Goal: Information Seeking & Learning: Learn about a topic

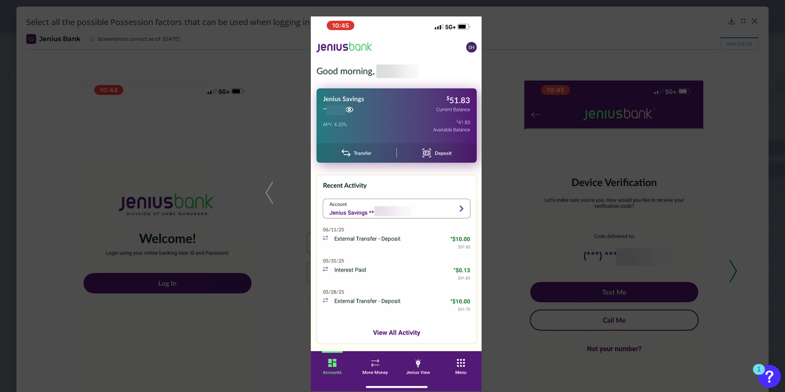
click at [747, 55] on div at bounding box center [392, 196] width 785 height 392
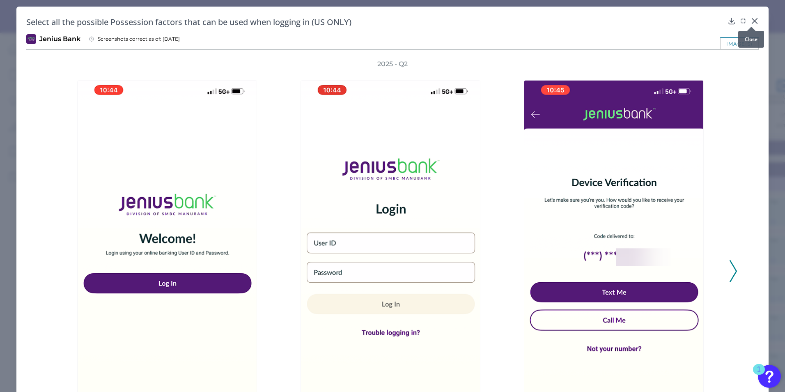
scroll to position [123, 0]
click at [754, 21] on icon at bounding box center [755, 21] width 8 height 8
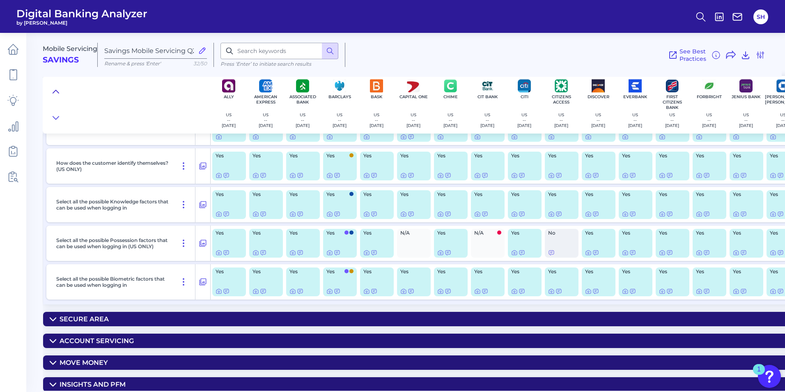
click at [52, 88] on button at bounding box center [55, 92] width 13 height 12
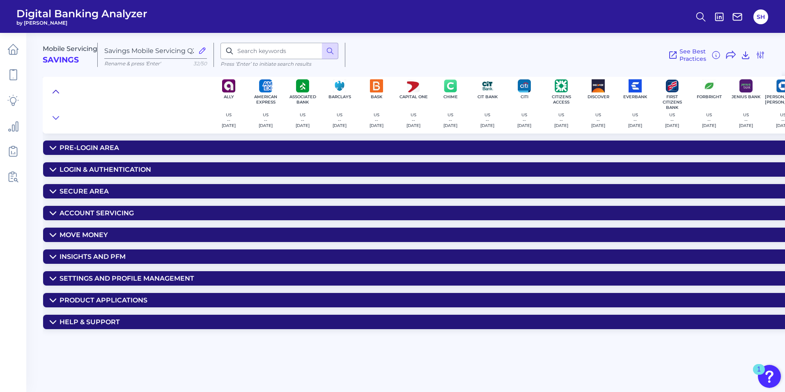
scroll to position [0, 0]
click at [74, 149] on div "Pre-Login Area" at bounding box center [90, 148] width 60 height 8
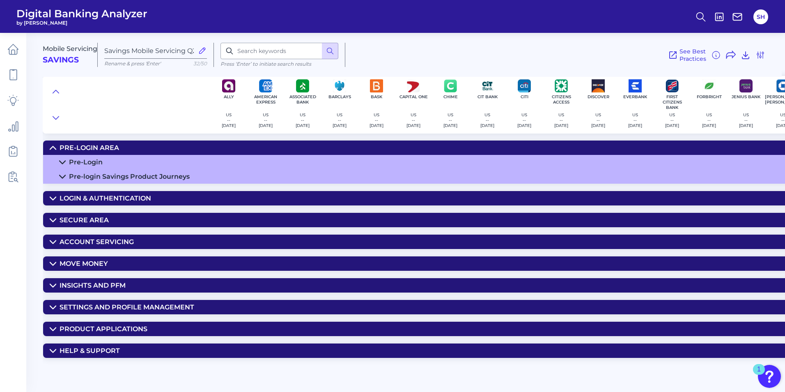
click at [93, 177] on div "Pre-login Savings Product Journeys" at bounding box center [129, 177] width 121 height 8
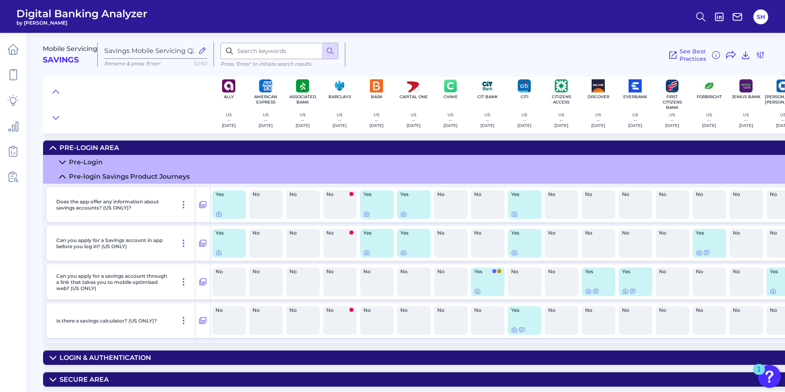
click at [70, 146] on div "Pre-Login Area" at bounding box center [90, 148] width 60 height 8
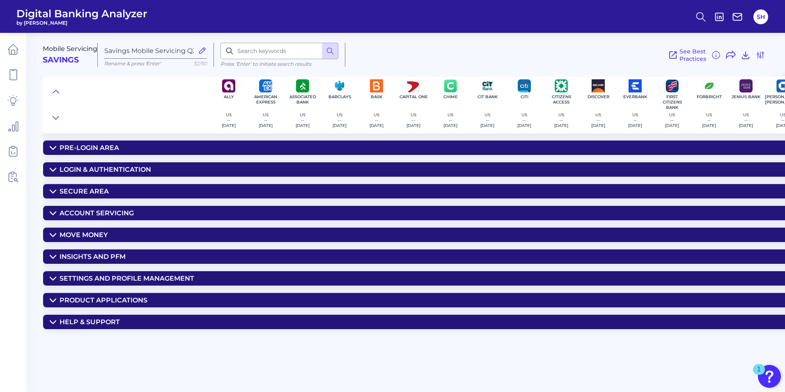
click at [67, 165] on summary "Login & Authentication" at bounding box center [589, 169] width 1092 height 14
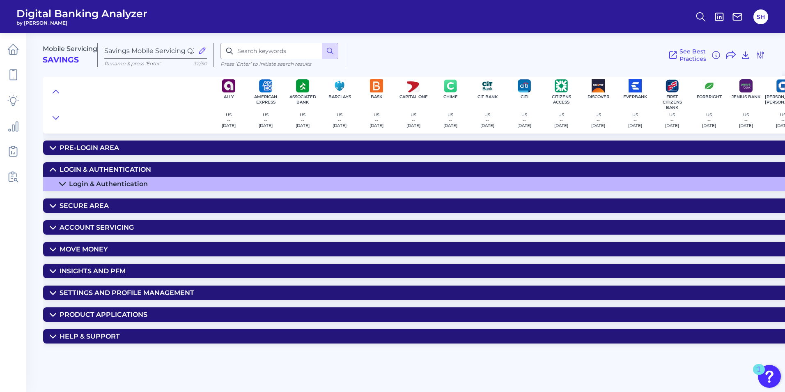
click at [77, 183] on div "Login & Authentication" at bounding box center [108, 184] width 79 height 8
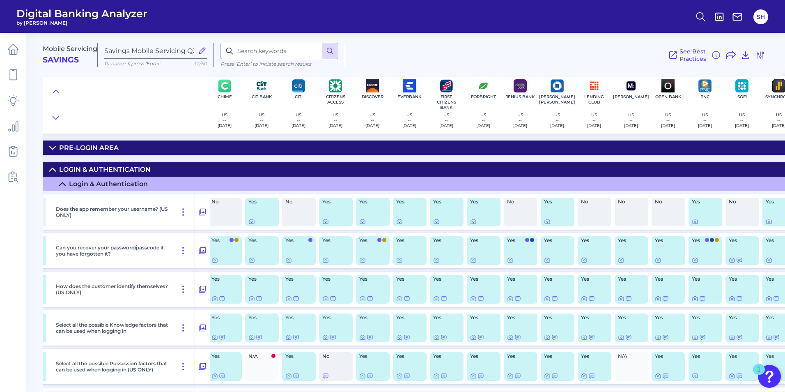
scroll to position [0, 357]
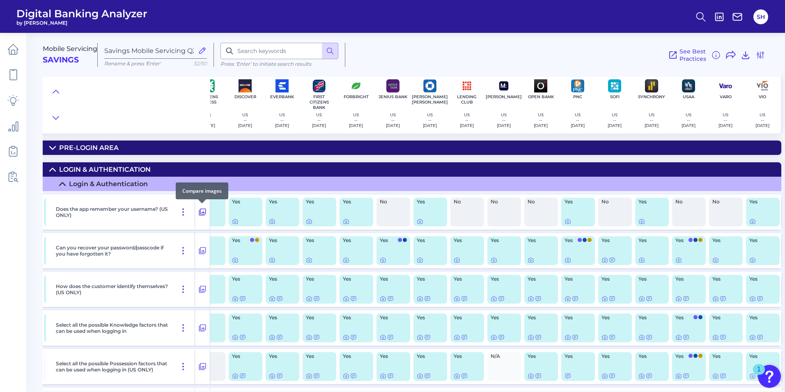
click at [203, 213] on icon at bounding box center [202, 212] width 8 height 10
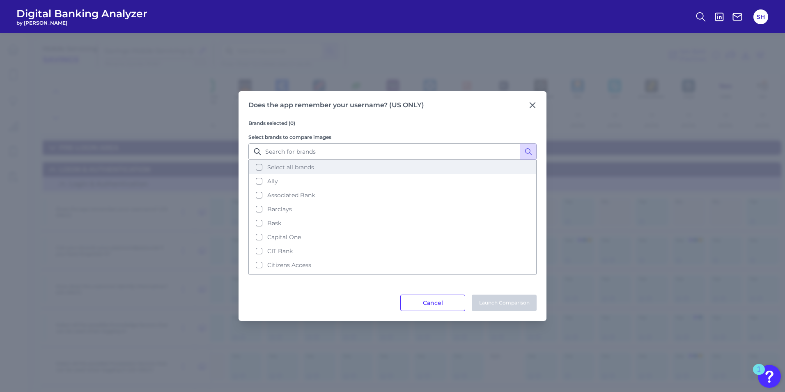
click at [258, 166] on button "Select all brands" at bounding box center [392, 167] width 287 height 14
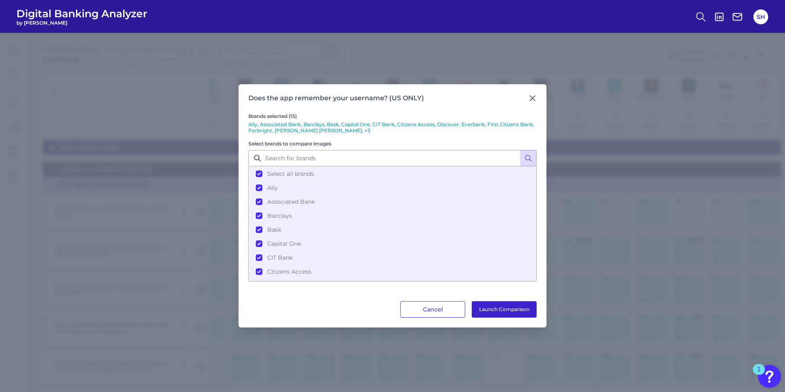
click at [502, 309] on button "Launch Comparison" at bounding box center [504, 309] width 65 height 16
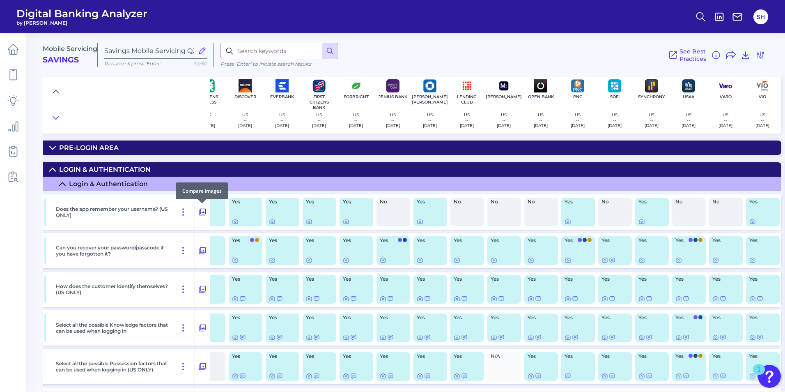
click at [203, 212] on icon at bounding box center [202, 212] width 8 height 10
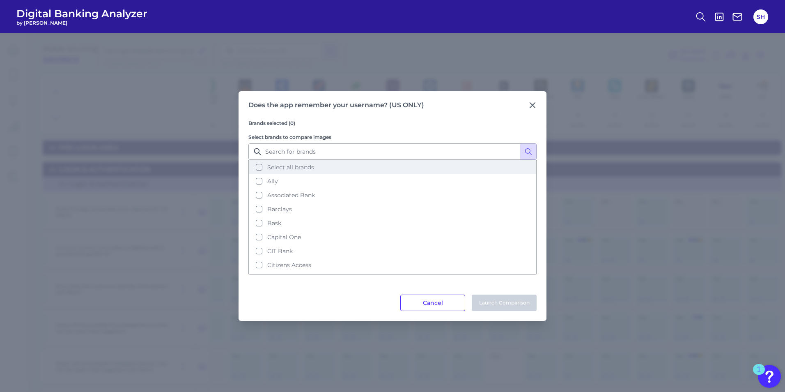
click at [258, 166] on button "Select all brands" at bounding box center [392, 167] width 287 height 14
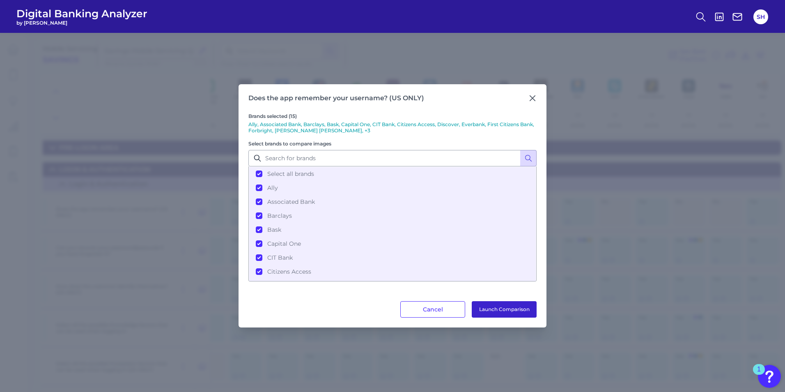
click at [495, 312] on button "Launch Comparison" at bounding box center [504, 309] width 65 height 16
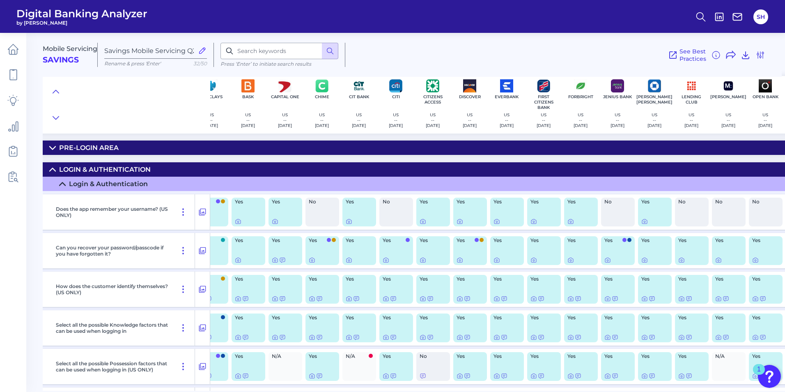
scroll to position [0, 61]
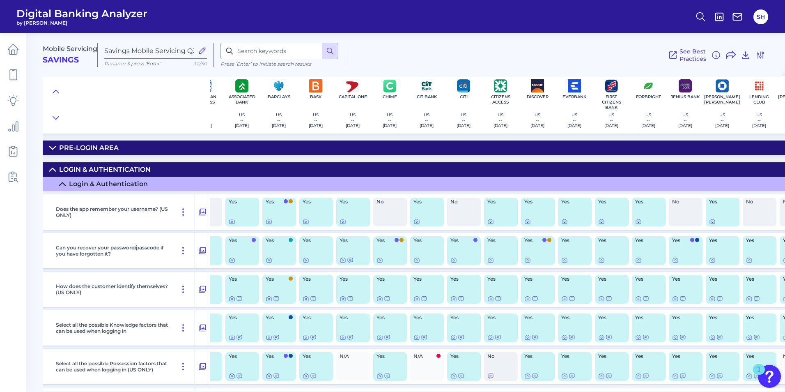
drag, startPoint x: 493, startPoint y: 221, endPoint x: 507, endPoint y: 233, distance: 18.9
click at [507, 233] on div "Yes" at bounding box center [501, 250] width 37 height 35
click at [491, 219] on div at bounding box center [491, 216] width 8 height 8
click at [490, 220] on icon at bounding box center [491, 221] width 7 height 7
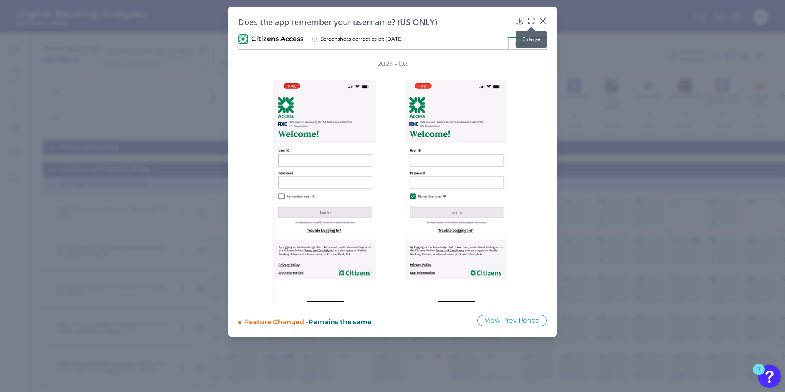
click at [531, 21] on icon at bounding box center [531, 21] width 8 height 8
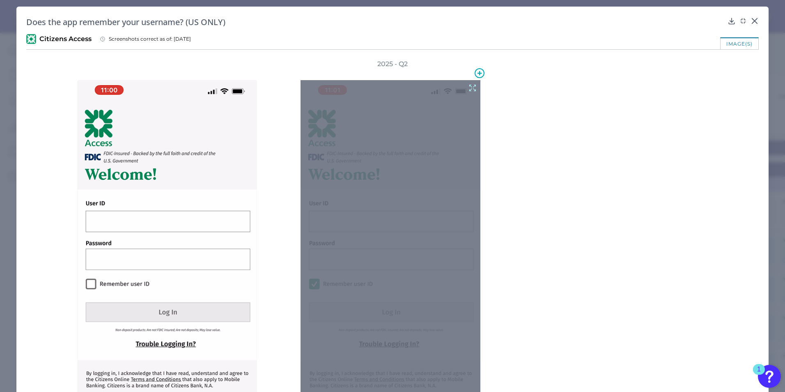
drag, startPoint x: 413, startPoint y: 218, endPoint x: 433, endPoint y: 288, distance: 72.3
drag, startPoint x: 433, startPoint y: 288, endPoint x: 427, endPoint y: 158, distance: 129.6
click at [427, 158] on div at bounding box center [391, 277] width 180 height 394
click at [470, 87] on icon at bounding box center [472, 87] width 9 height 9
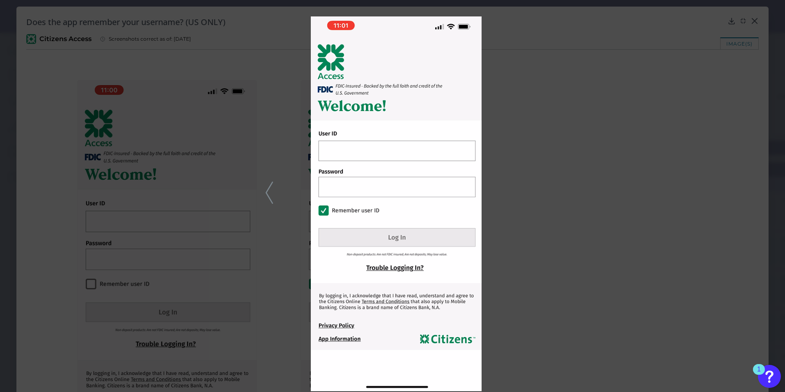
drag, startPoint x: 521, startPoint y: 83, endPoint x: 449, endPoint y: 55, distance: 76.7
click at [521, 83] on div at bounding box center [392, 196] width 785 height 392
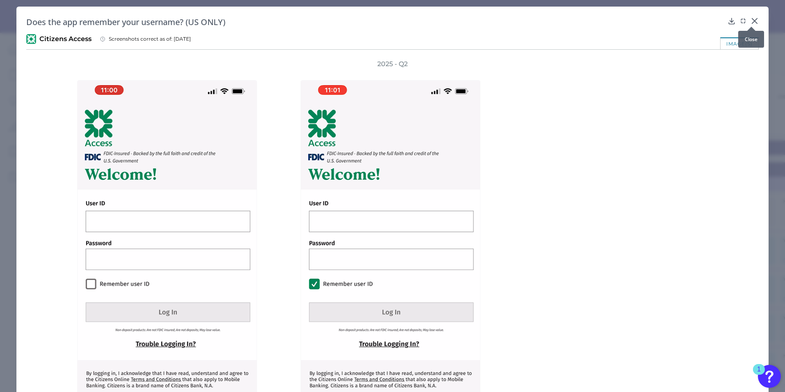
click at [751, 18] on icon at bounding box center [755, 21] width 8 height 8
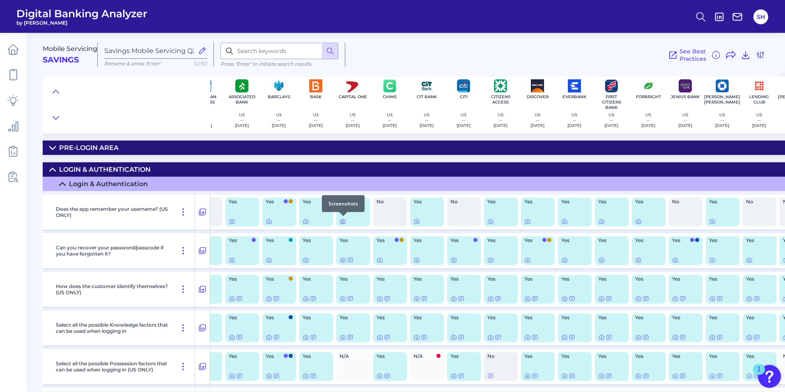
click at [342, 223] on icon at bounding box center [343, 221] width 7 height 7
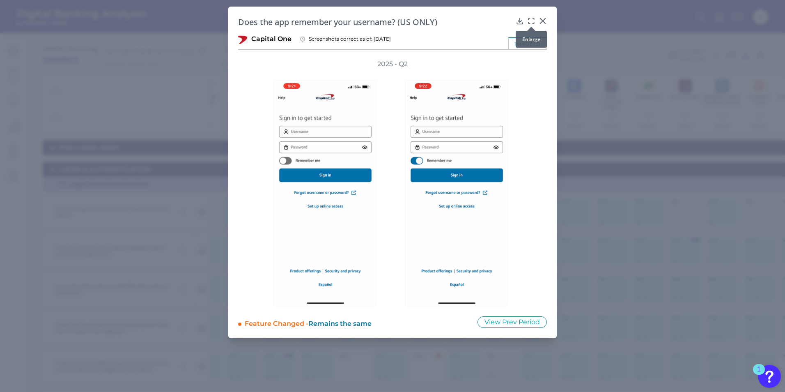
click at [532, 21] on icon at bounding box center [531, 21] width 8 height 8
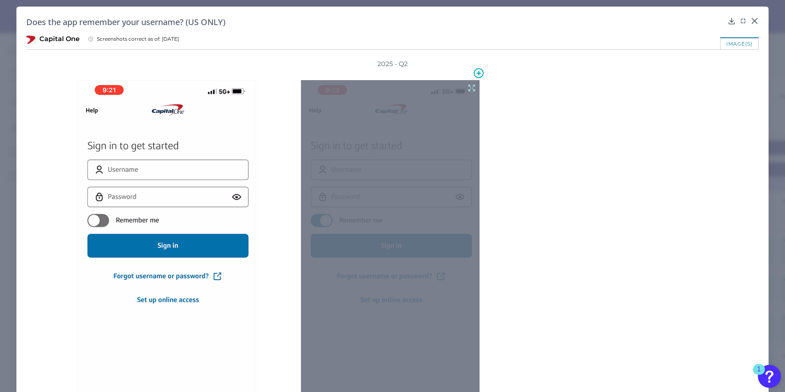
click at [472, 87] on icon at bounding box center [472, 87] width 9 height 9
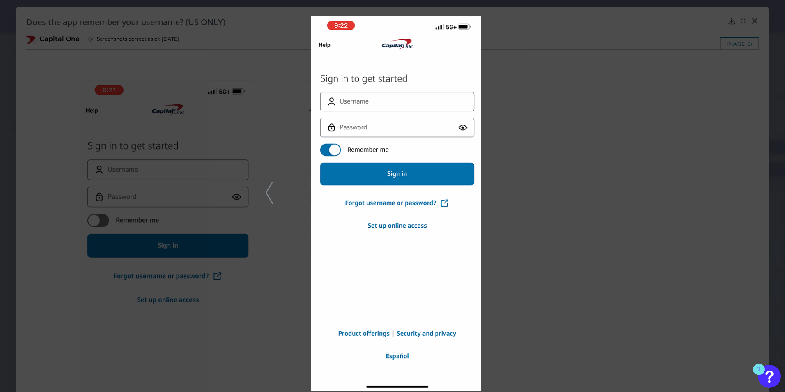
click at [707, 108] on div at bounding box center [392, 196] width 785 height 392
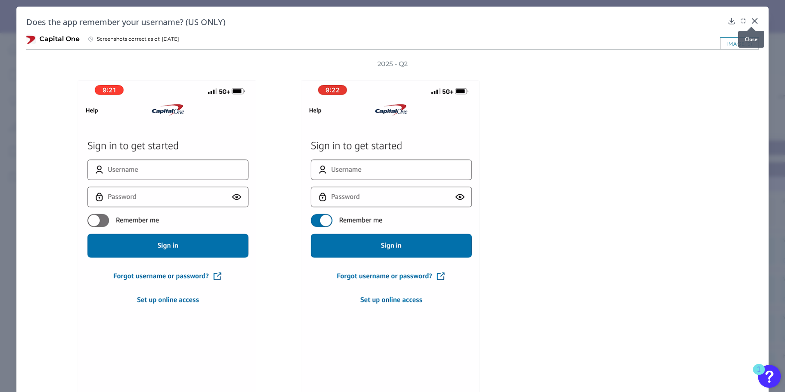
click at [751, 21] on icon at bounding box center [755, 21] width 8 height 8
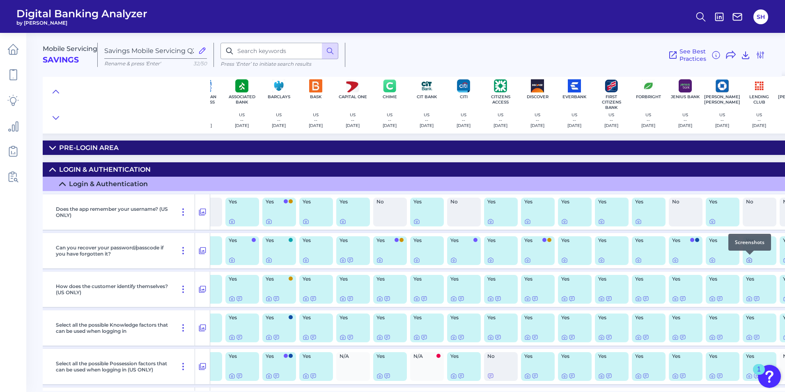
click at [750, 262] on icon at bounding box center [749, 260] width 5 height 5
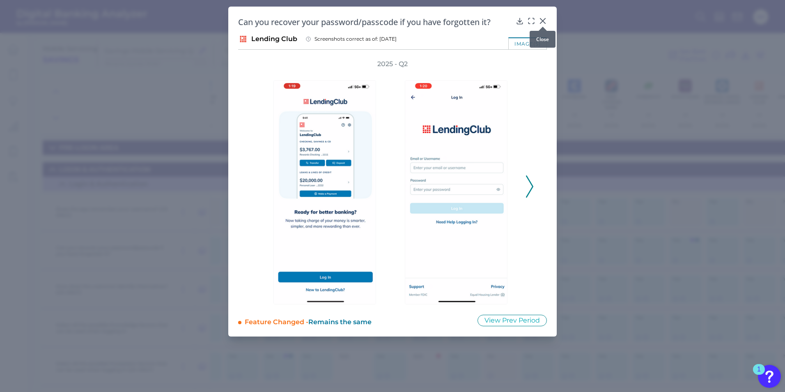
click at [542, 19] on icon at bounding box center [543, 21] width 8 height 8
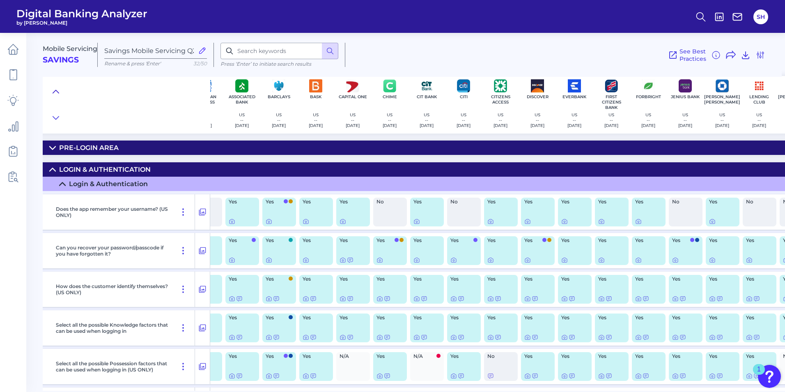
click at [55, 88] on icon at bounding box center [56, 92] width 7 height 8
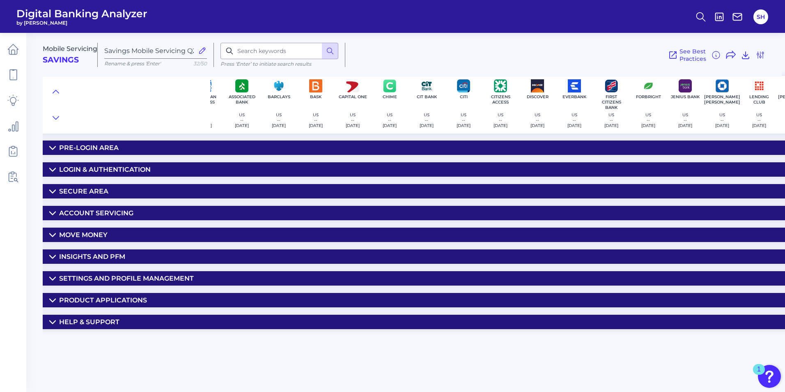
click at [79, 192] on div "Secure Area" at bounding box center [83, 191] width 49 height 8
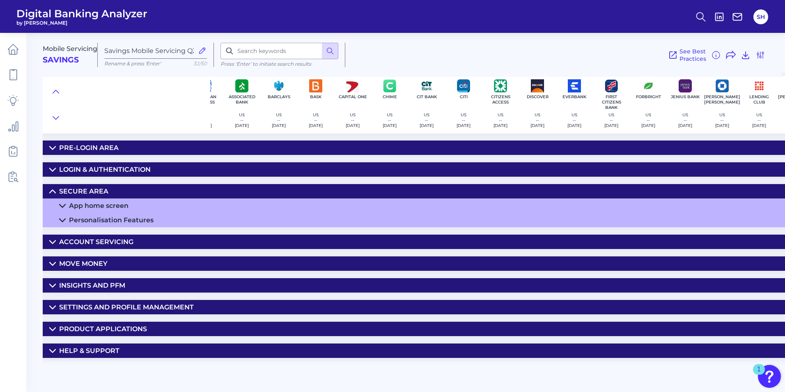
click at [86, 205] on div "App home screen" at bounding box center [99, 206] width 60 height 8
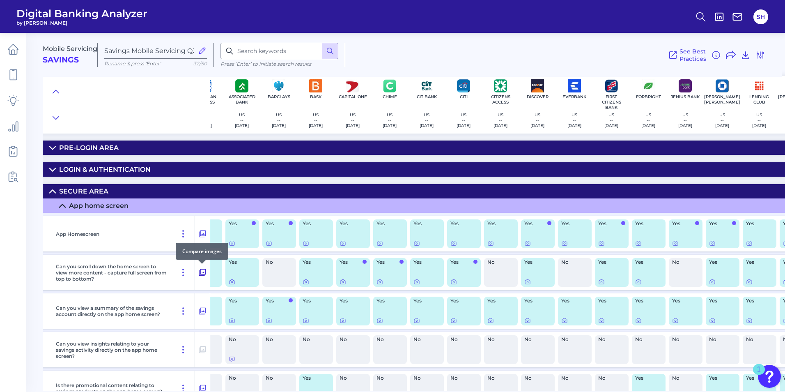
click at [202, 272] on icon at bounding box center [202, 272] width 7 height 7
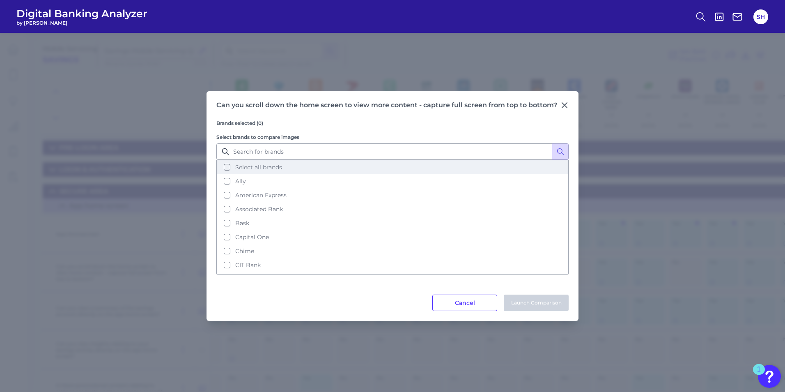
click at [226, 165] on button "Select all brands" at bounding box center [392, 167] width 351 height 14
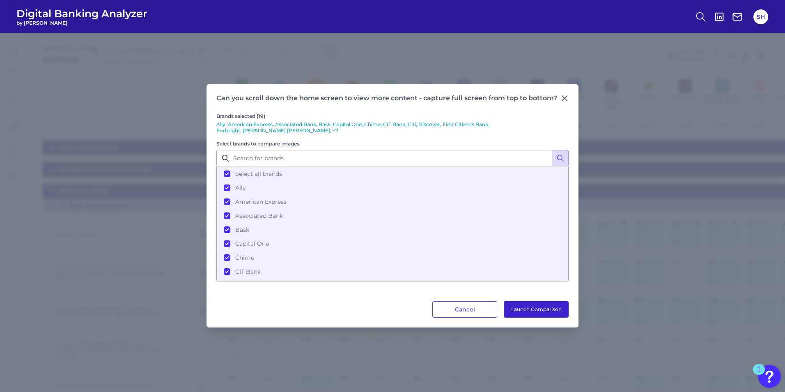
click at [534, 306] on button "Launch Comparison" at bounding box center [536, 309] width 65 height 16
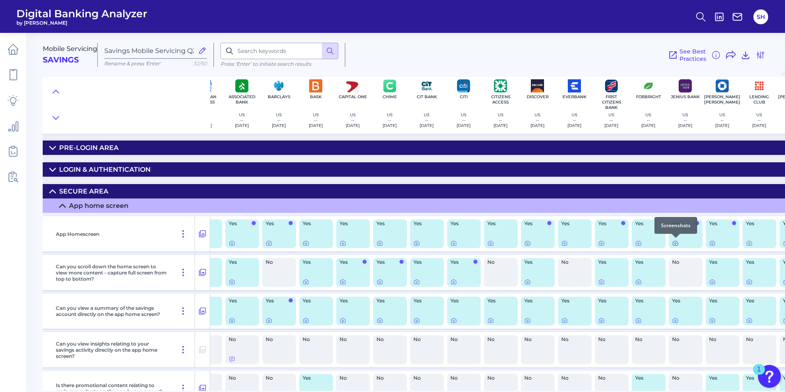
click at [676, 244] on icon at bounding box center [676, 243] width 7 height 7
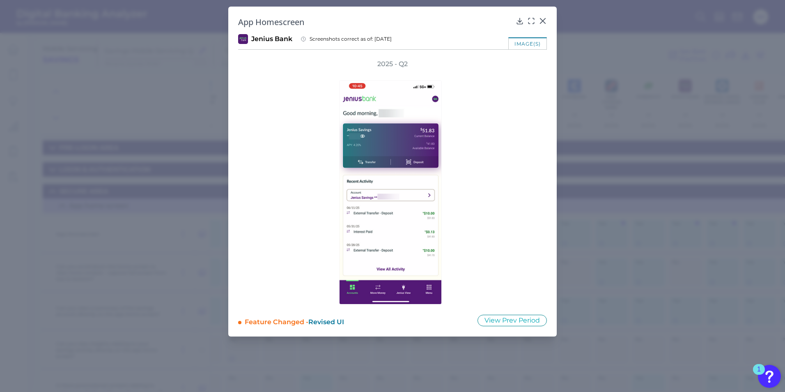
drag, startPoint x: 540, startPoint y: 26, endPoint x: 495, endPoint y: 35, distance: 45.6
click at [540, 27] on div "App Homescreen" at bounding box center [392, 21] width 309 height 11
click at [542, 21] on icon at bounding box center [543, 21] width 8 height 8
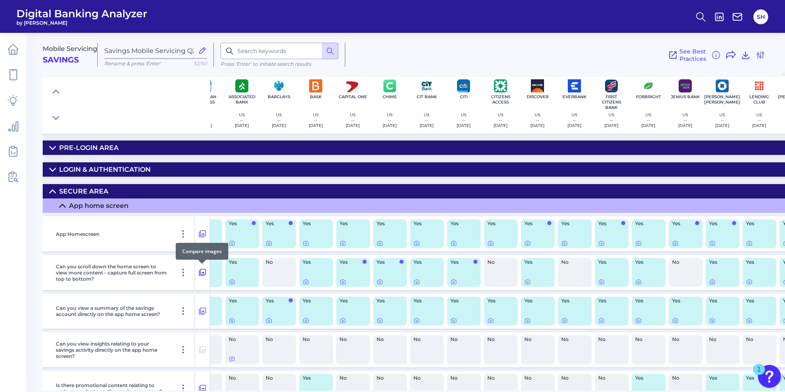
click at [198, 272] on button at bounding box center [202, 272] width 15 height 13
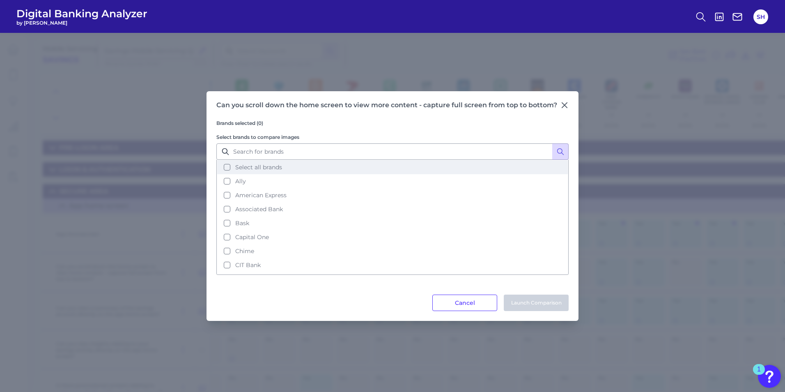
click at [226, 170] on button "Select all brands" at bounding box center [392, 167] width 351 height 14
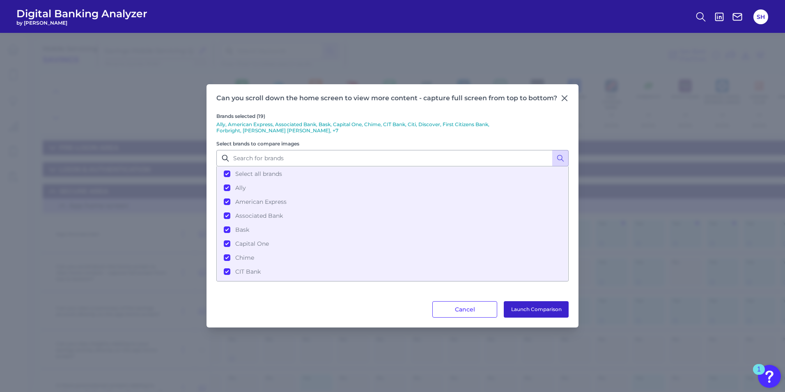
click at [518, 313] on button "Launch Comparison" at bounding box center [536, 309] width 65 height 16
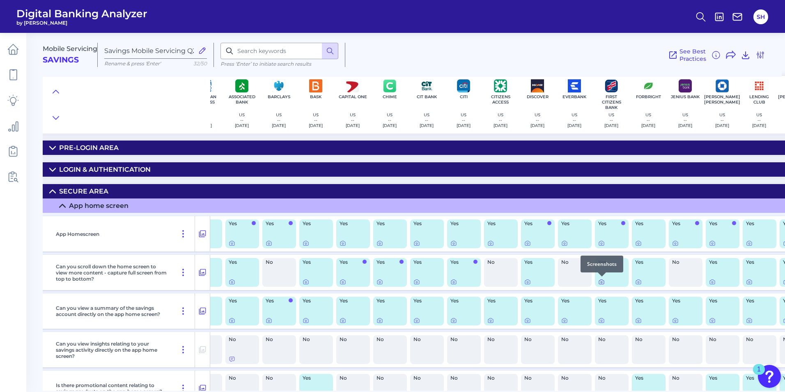
click at [603, 281] on icon at bounding box center [602, 282] width 7 height 7
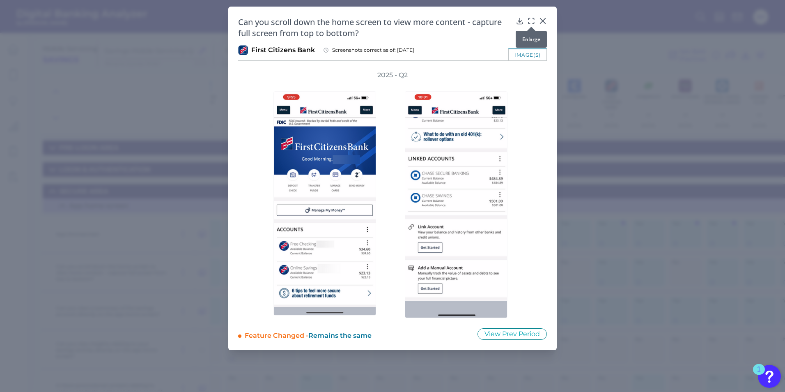
click at [531, 21] on icon at bounding box center [531, 21] width 8 height 8
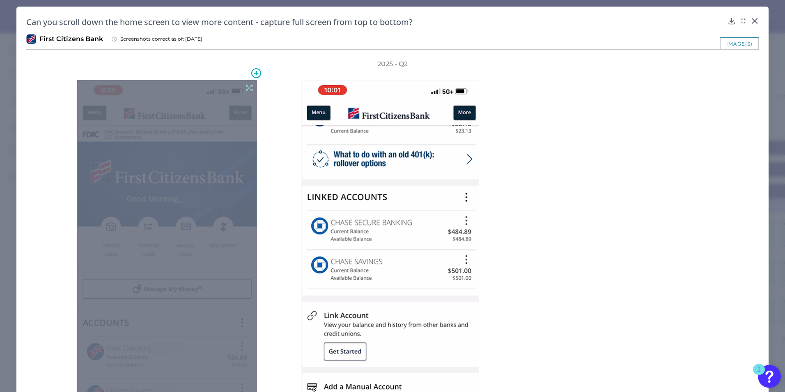
click at [247, 85] on icon at bounding box center [249, 87] width 9 height 9
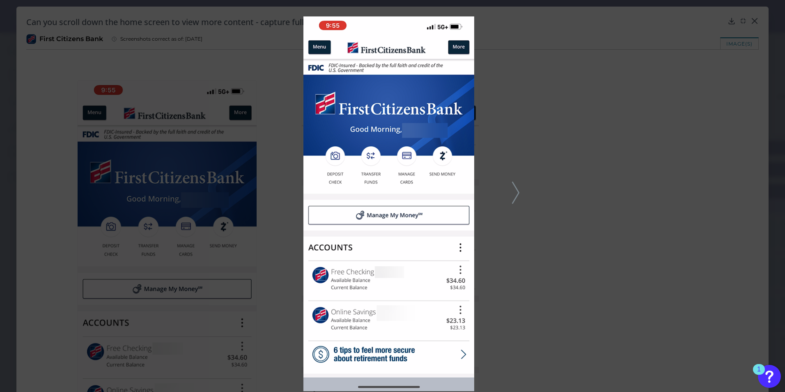
drag, startPoint x: 162, startPoint y: 221, endPoint x: 378, endPoint y: 196, distance: 216.7
click at [378, 196] on img at bounding box center [389, 203] width 171 height 375
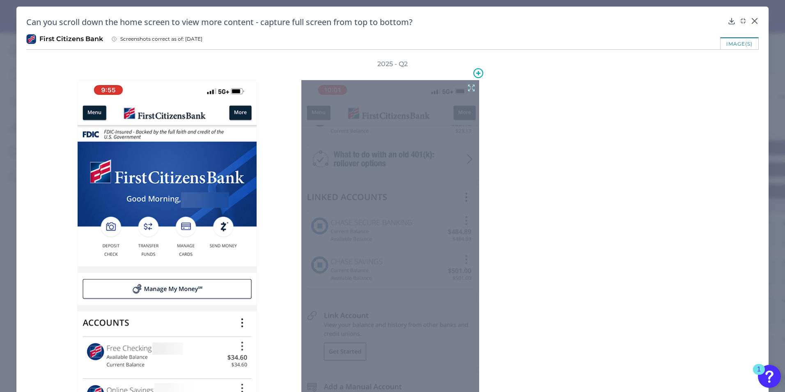
drag, startPoint x: 378, startPoint y: 196, endPoint x: 267, endPoint y: 193, distance: 110.6
click at [267, 193] on div at bounding box center [169, 271] width 215 height 405
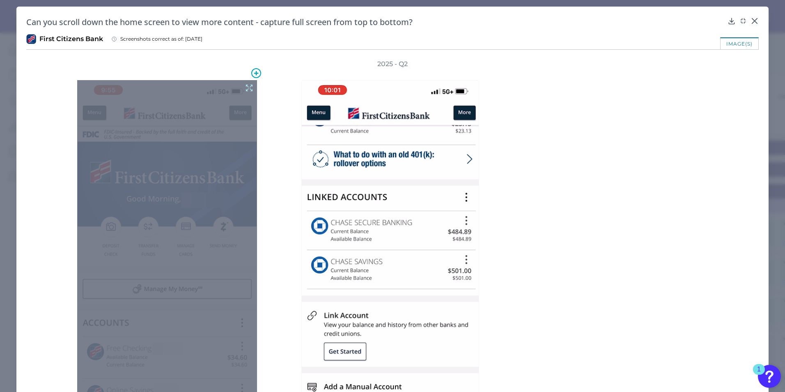
click at [249, 90] on icon at bounding box center [249, 87] width 9 height 9
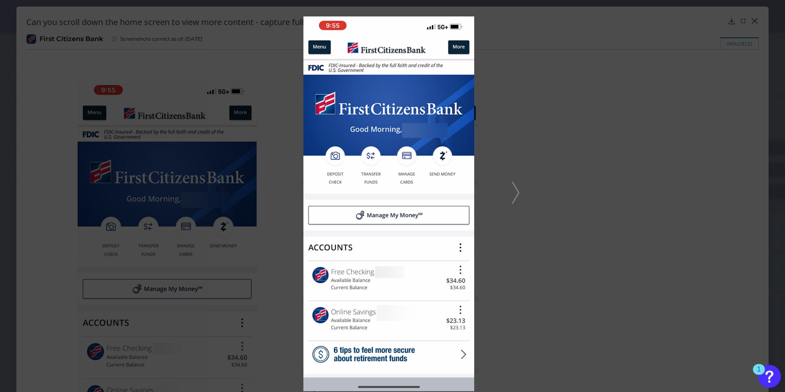
click at [518, 197] on icon at bounding box center [515, 193] width 7 height 22
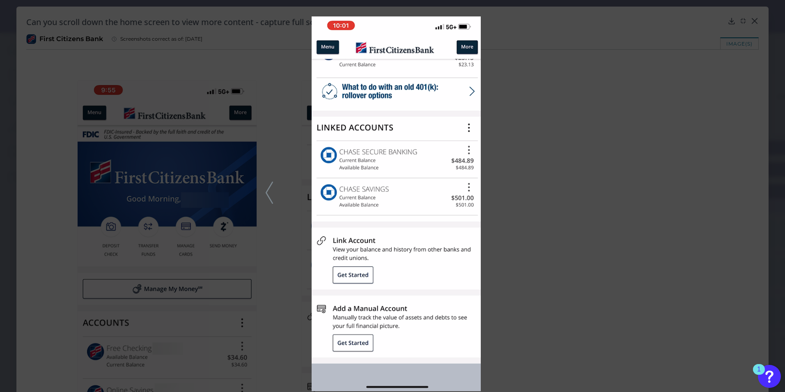
click at [654, 186] on div at bounding box center [392, 196] width 785 height 392
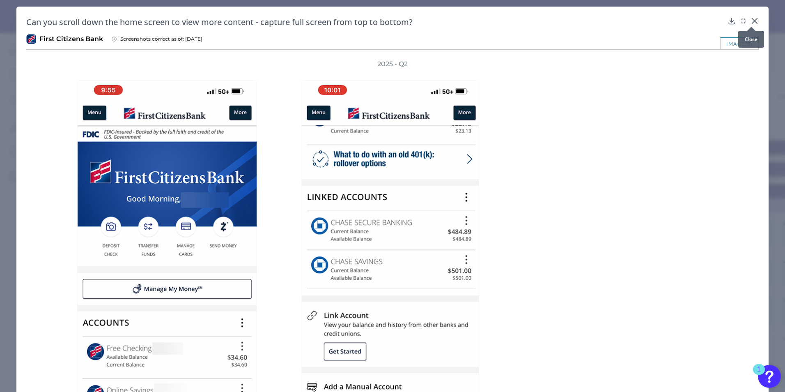
click at [753, 21] on icon at bounding box center [755, 20] width 5 height 5
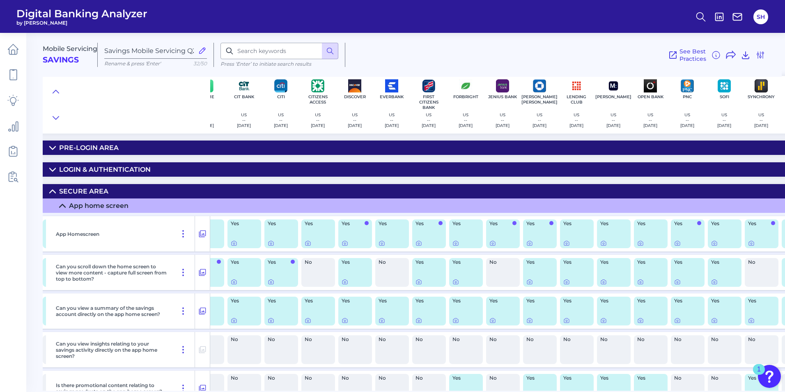
scroll to position [0, 253]
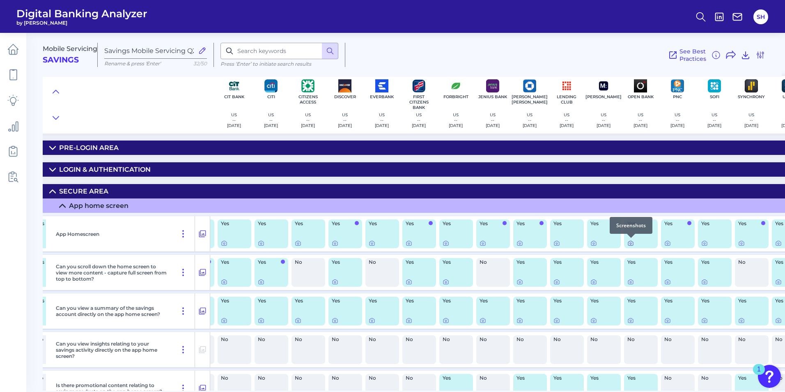
click at [631, 243] on icon at bounding box center [631, 243] width 7 height 7
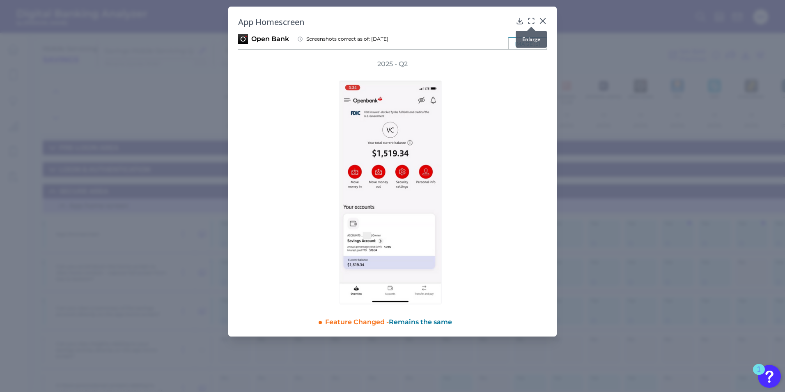
click at [530, 18] on icon at bounding box center [531, 21] width 8 height 8
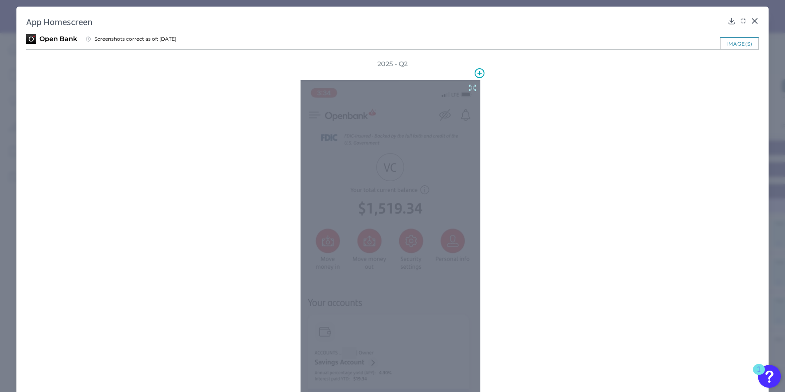
click at [472, 84] on icon at bounding box center [472, 87] width 9 height 9
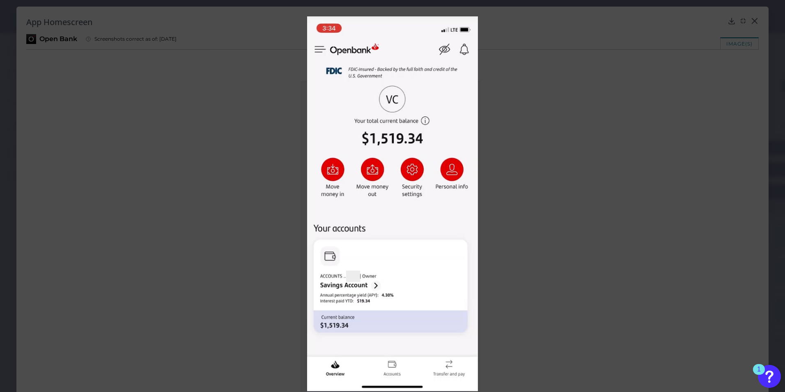
click at [714, 60] on div at bounding box center [392, 196] width 785 height 392
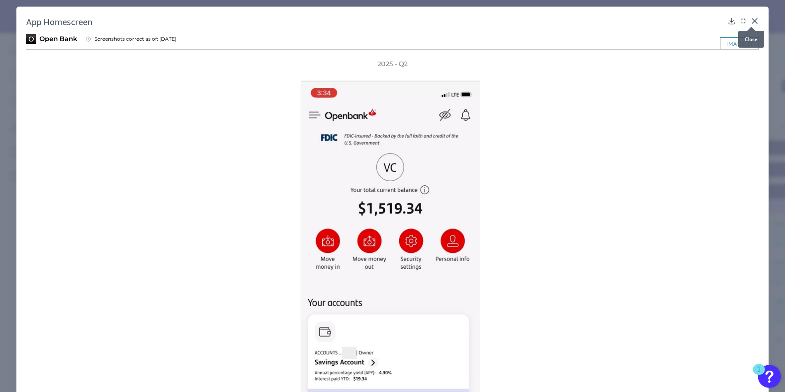
click at [751, 23] on div at bounding box center [752, 27] width 8 height 8
click at [751, 21] on icon at bounding box center [755, 21] width 8 height 8
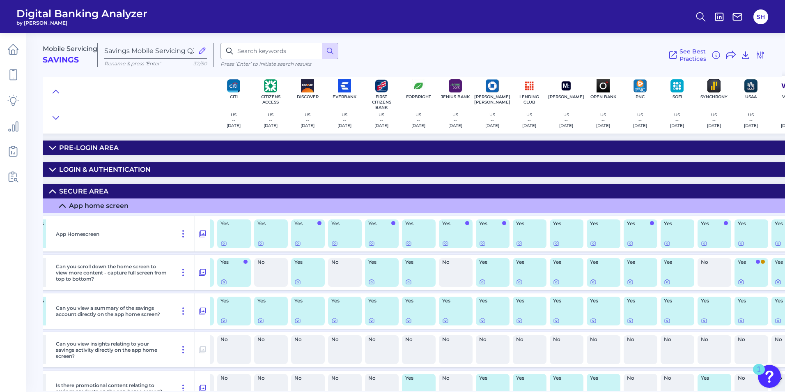
scroll to position [0, 357]
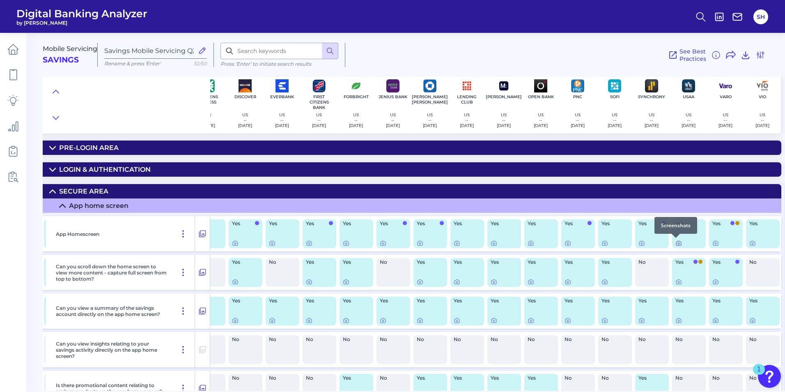
click at [677, 243] on icon at bounding box center [679, 243] width 7 height 7
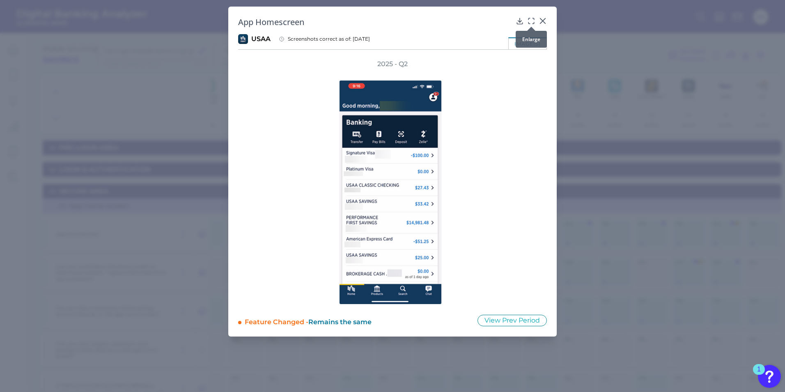
click at [533, 22] on icon at bounding box center [531, 21] width 8 height 8
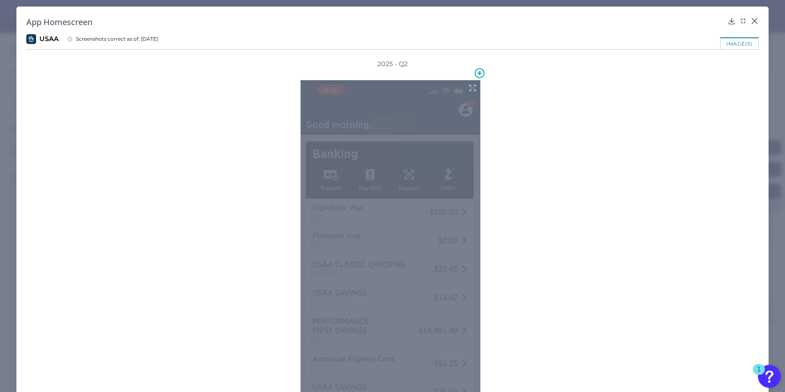
click at [472, 87] on icon at bounding box center [472, 87] width 9 height 9
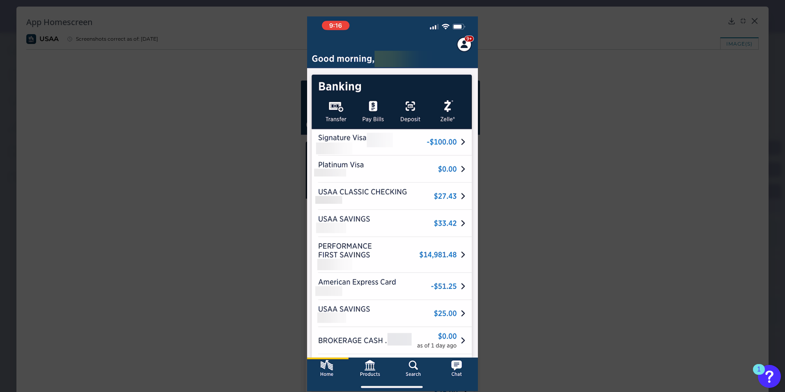
drag, startPoint x: 698, startPoint y: 86, endPoint x: 715, endPoint y: 61, distance: 30.1
click at [698, 85] on div at bounding box center [392, 196] width 785 height 392
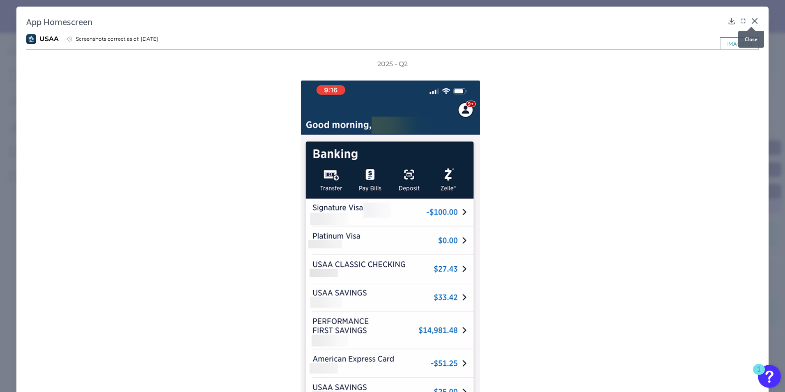
click at [753, 21] on icon at bounding box center [755, 20] width 5 height 5
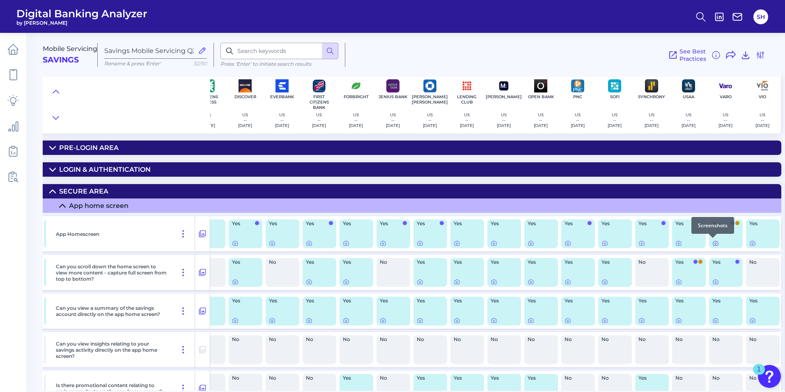
click at [714, 244] on icon at bounding box center [716, 243] width 7 height 7
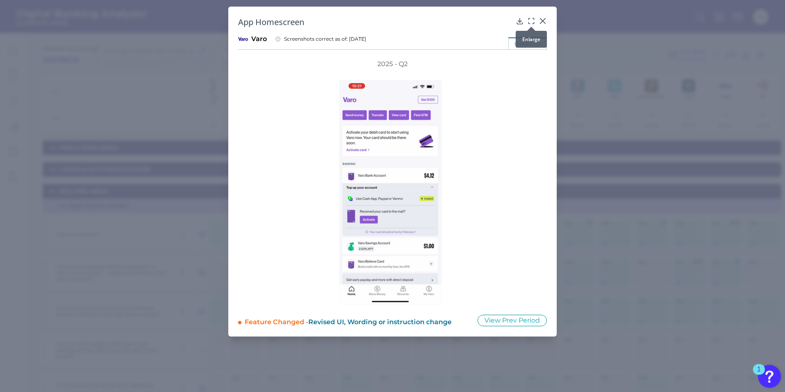
click at [531, 21] on icon at bounding box center [531, 21] width 8 height 8
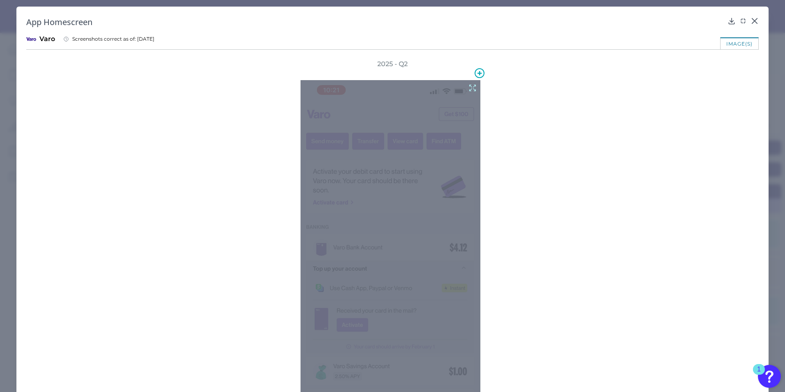
click at [472, 87] on icon at bounding box center [473, 88] width 6 height 6
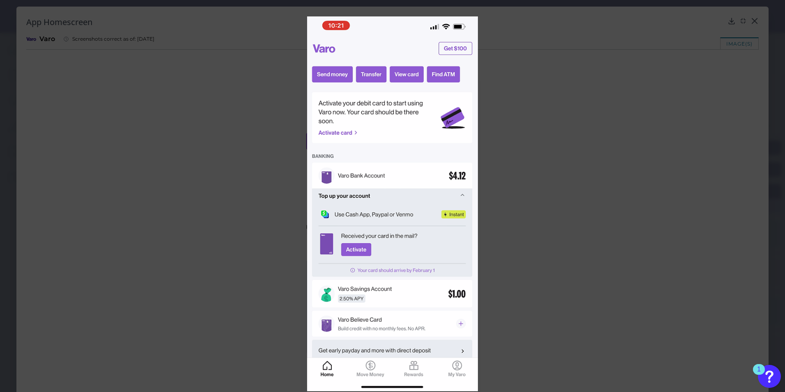
click at [741, 59] on div at bounding box center [392, 196] width 785 height 392
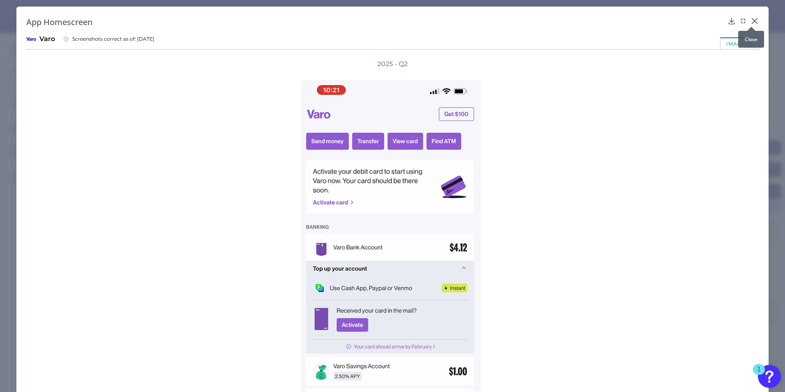
click at [752, 20] on icon at bounding box center [755, 21] width 8 height 8
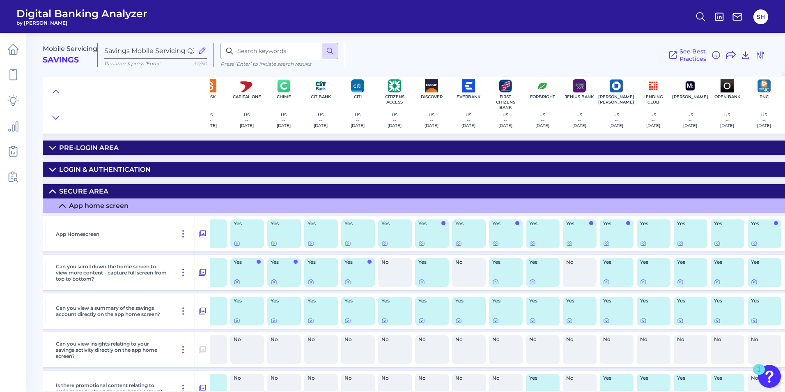
scroll to position [0, 138]
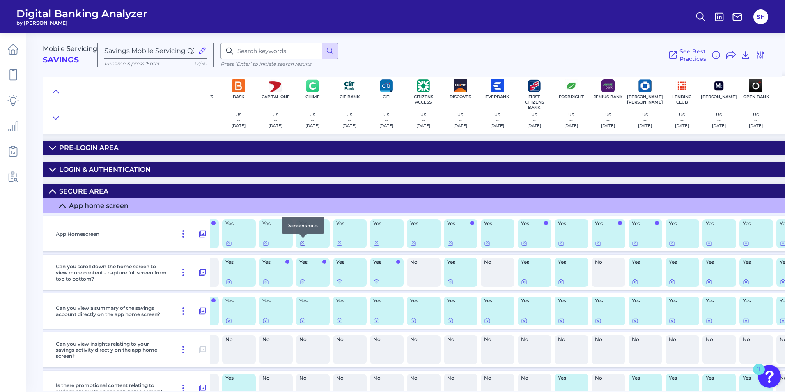
click at [303, 244] on icon at bounding box center [302, 243] width 7 height 7
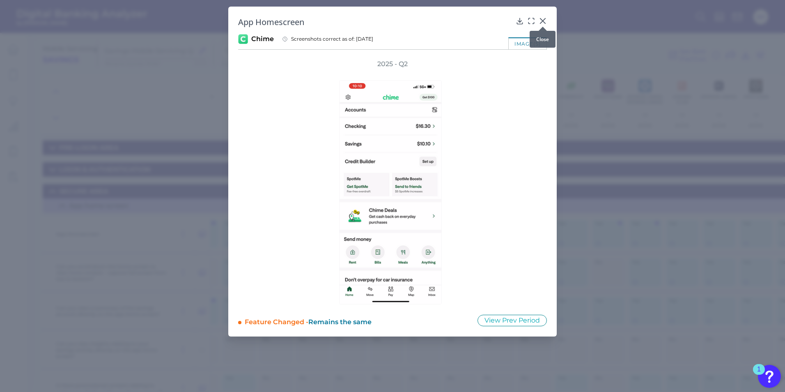
click at [543, 21] on icon at bounding box center [543, 20] width 5 height 5
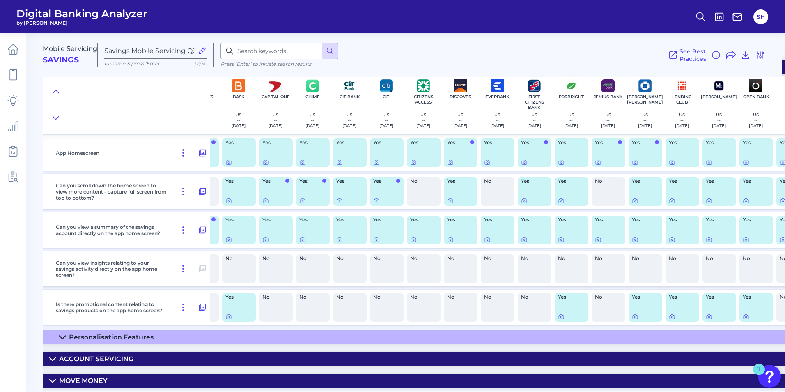
scroll to position [82, 138]
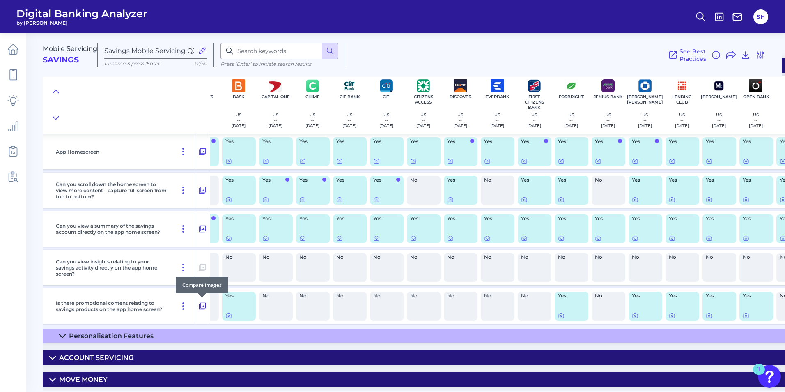
click at [203, 306] on icon at bounding box center [202, 306] width 7 height 7
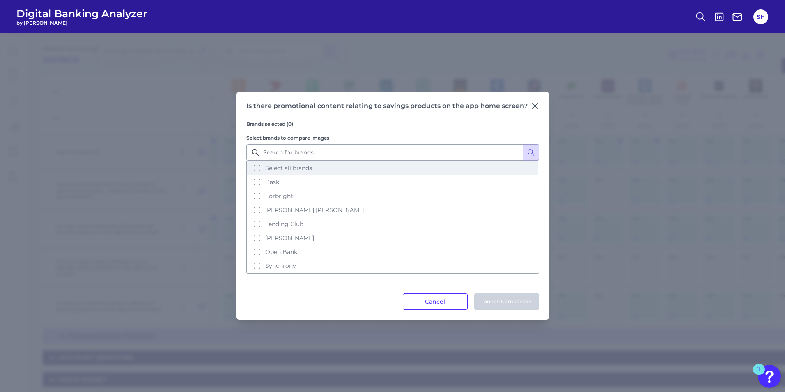
click at [254, 167] on button "Select all brands" at bounding box center [392, 168] width 291 height 14
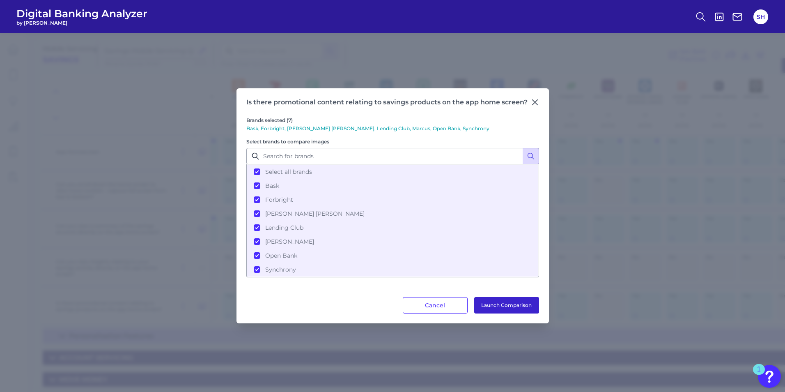
click at [493, 304] on button "Launch Comparison" at bounding box center [506, 305] width 65 height 16
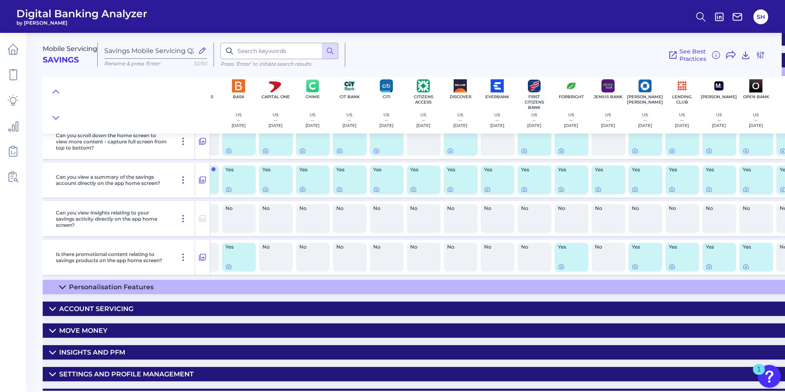
scroll to position [164, 138]
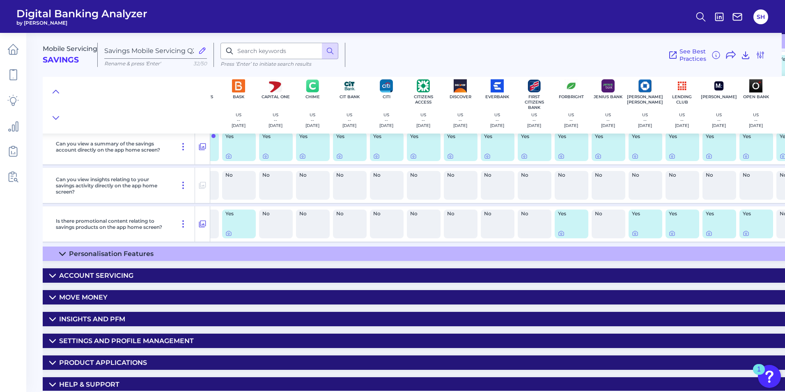
click at [51, 275] on icon at bounding box center [52, 275] width 7 height 7
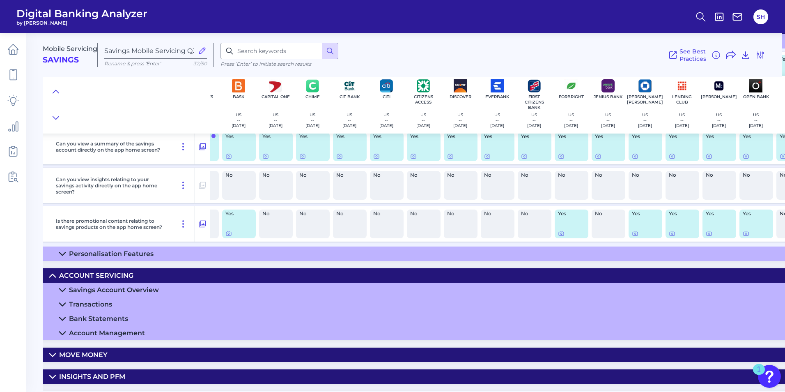
click at [112, 288] on div "Savings Account Overview" at bounding box center [114, 290] width 90 height 8
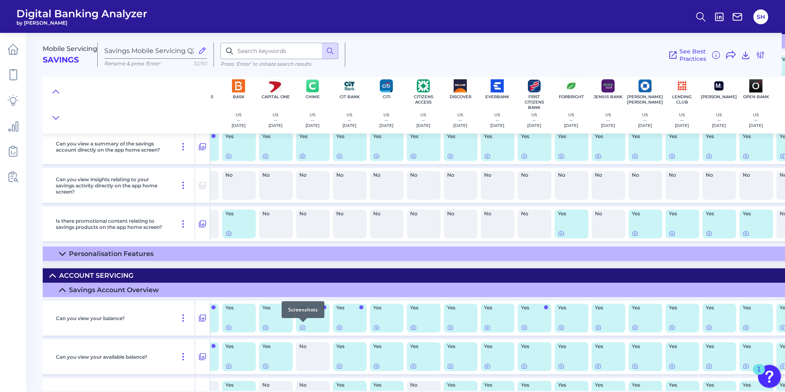
click at [302, 325] on div at bounding box center [303, 322] width 8 height 8
click at [302, 327] on icon at bounding box center [302, 327] width 7 height 7
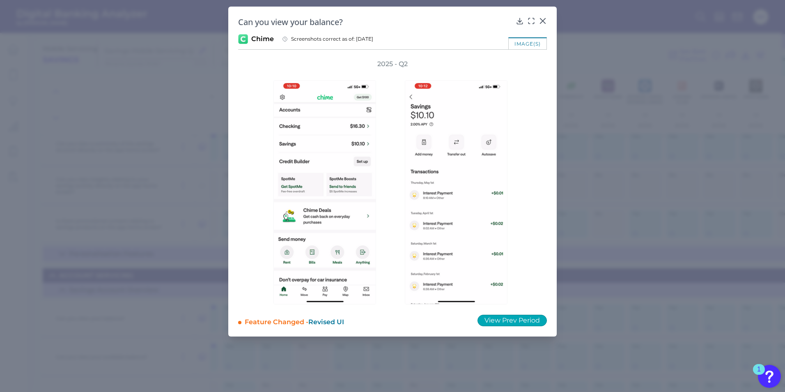
click at [526, 317] on button "View Prev Period" at bounding box center [512, 321] width 69 height 12
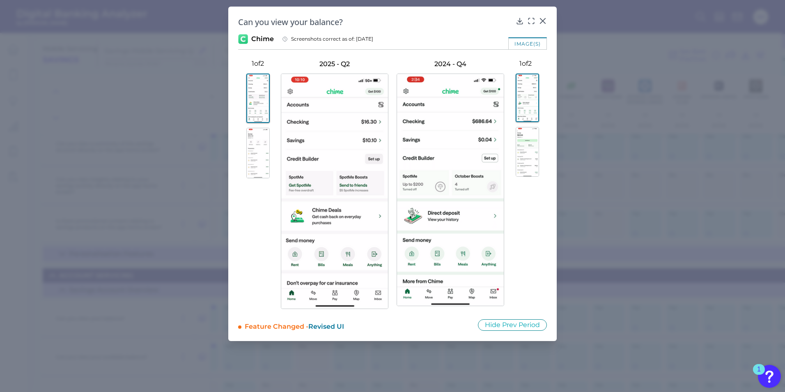
click at [259, 154] on img at bounding box center [257, 153] width 23 height 51
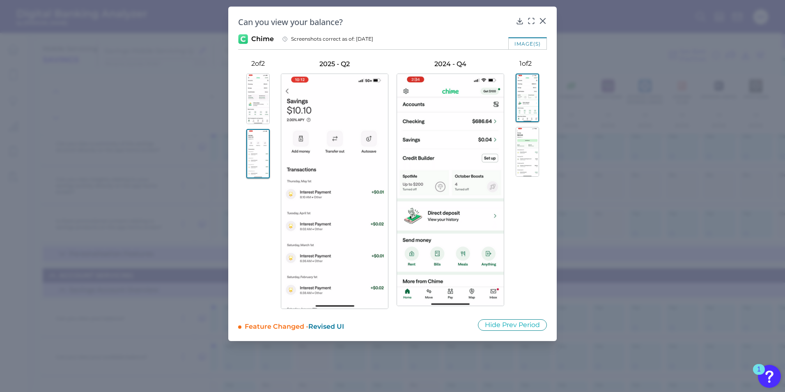
click at [530, 159] on img at bounding box center [527, 152] width 23 height 50
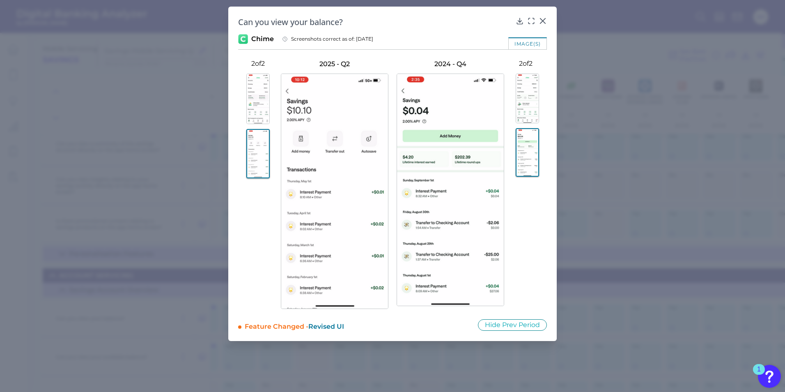
click at [527, 105] on img at bounding box center [527, 99] width 23 height 50
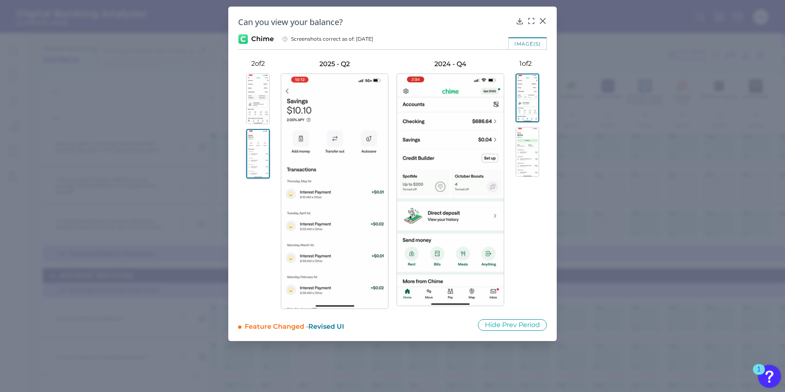
click at [255, 106] on img at bounding box center [257, 99] width 23 height 51
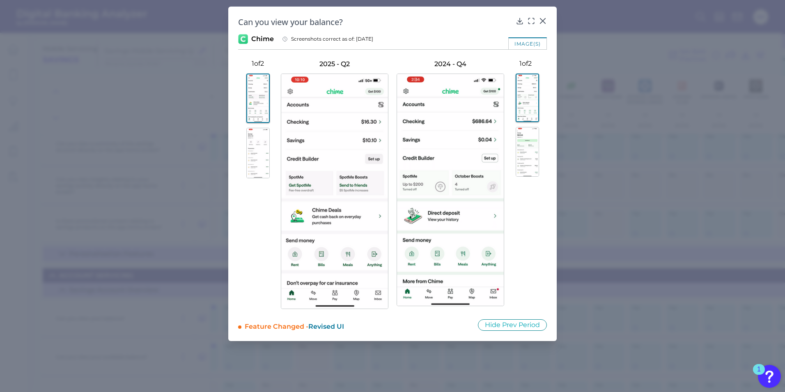
click at [251, 155] on img at bounding box center [257, 153] width 23 height 51
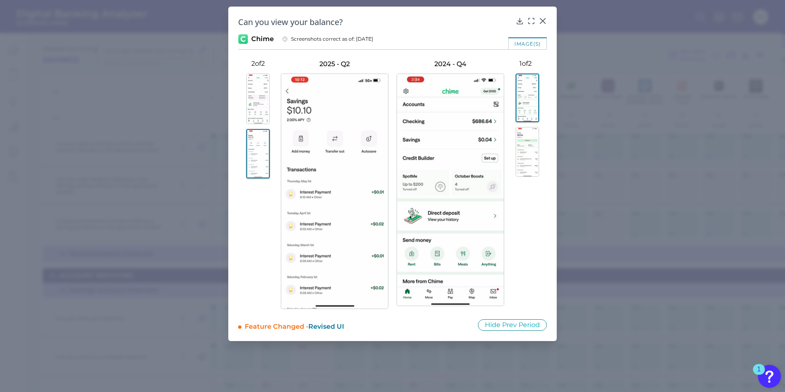
click at [525, 157] on img at bounding box center [527, 152] width 23 height 50
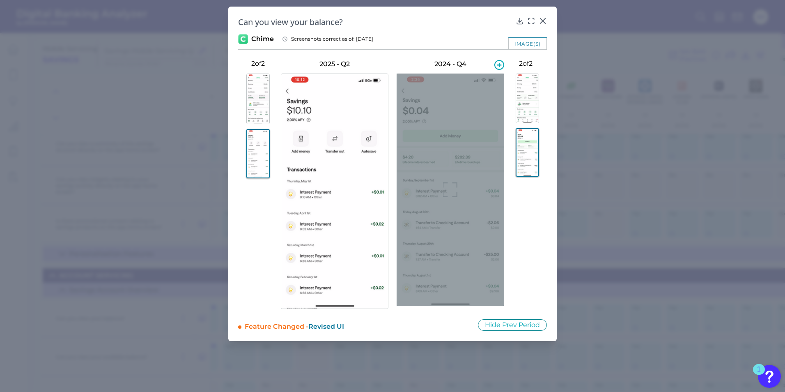
drag, startPoint x: 469, startPoint y: 198, endPoint x: 432, endPoint y: 249, distance: 63.6
click at [432, 249] on div at bounding box center [451, 190] width 108 height 233
click at [459, 246] on div at bounding box center [451, 190] width 108 height 233
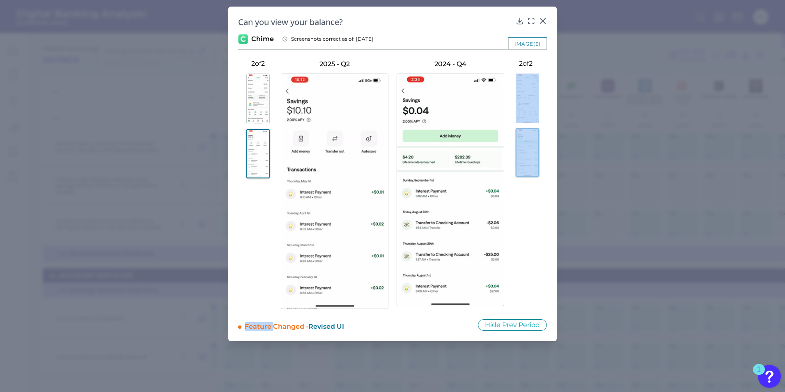
click at [457, 256] on div at bounding box center [451, 190] width 108 height 233
click at [529, 243] on div at bounding box center [525, 185] width 43 height 232
click at [543, 20] on icon at bounding box center [543, 21] width 8 height 8
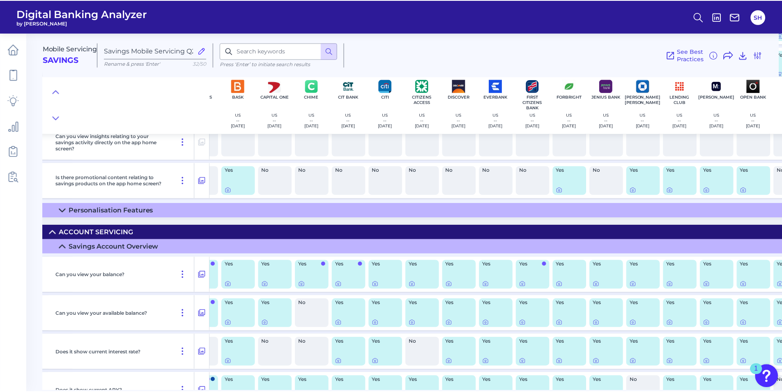
scroll to position [205, 138]
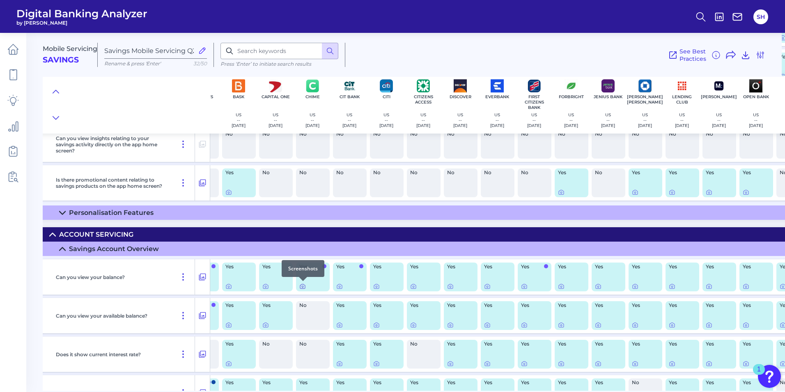
click at [302, 286] on icon at bounding box center [302, 286] width 7 height 7
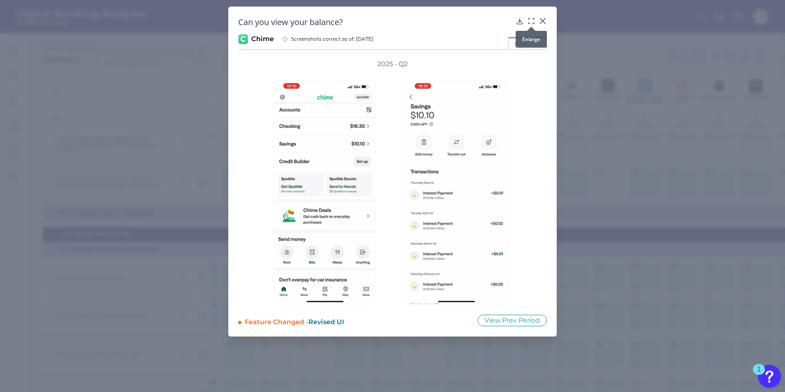
click at [532, 20] on icon at bounding box center [531, 21] width 8 height 8
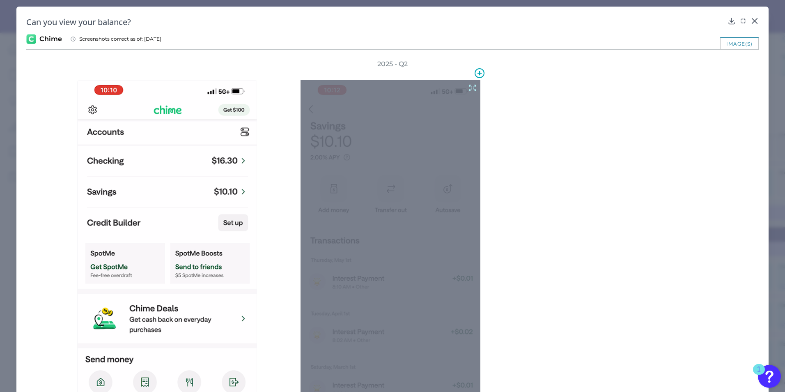
click at [474, 88] on icon at bounding box center [472, 87] width 9 height 9
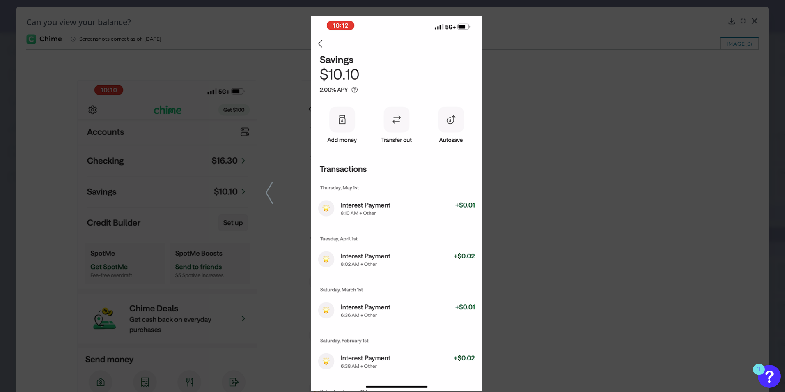
click at [736, 70] on div at bounding box center [392, 196] width 785 height 392
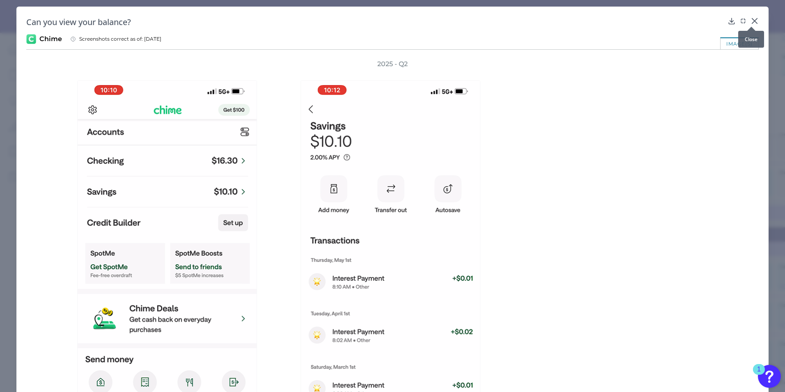
click at [754, 21] on icon at bounding box center [755, 21] width 8 height 8
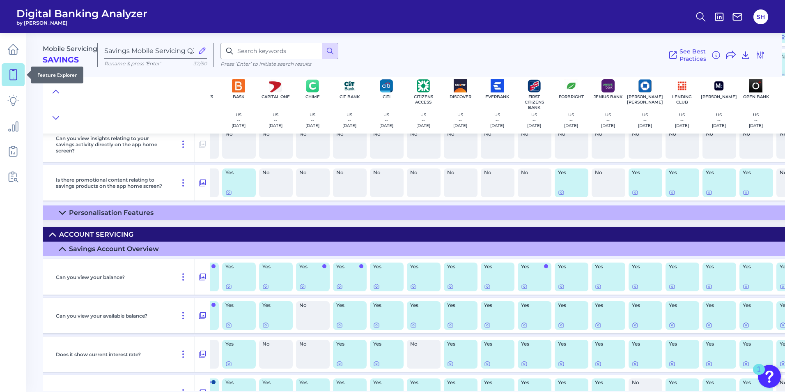
click at [12, 74] on icon at bounding box center [13, 75] width 12 height 12
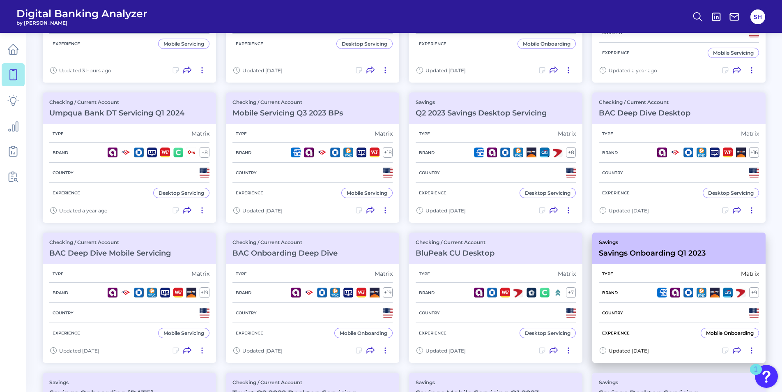
scroll to position [246, 0]
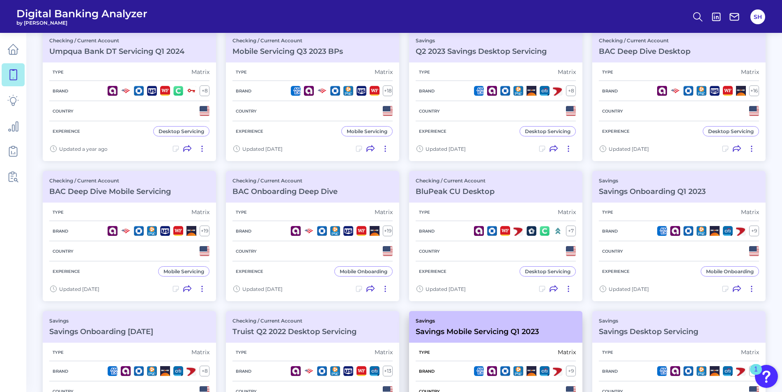
click at [497, 331] on h3 "Savings Mobile Servicing Q1 2023" at bounding box center [477, 331] width 123 height 9
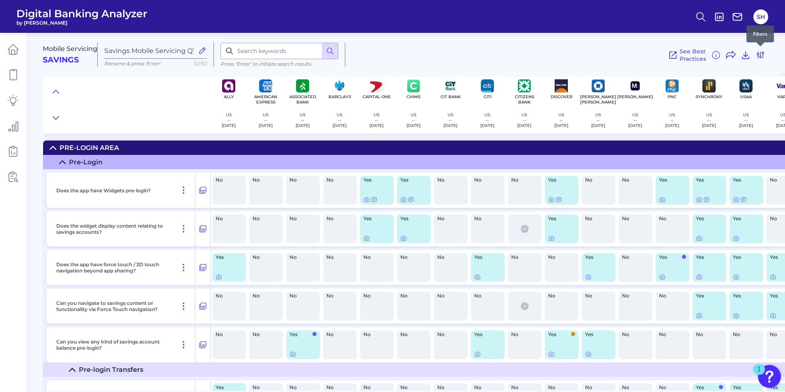
click at [760, 55] on icon at bounding box center [761, 55] width 10 height 10
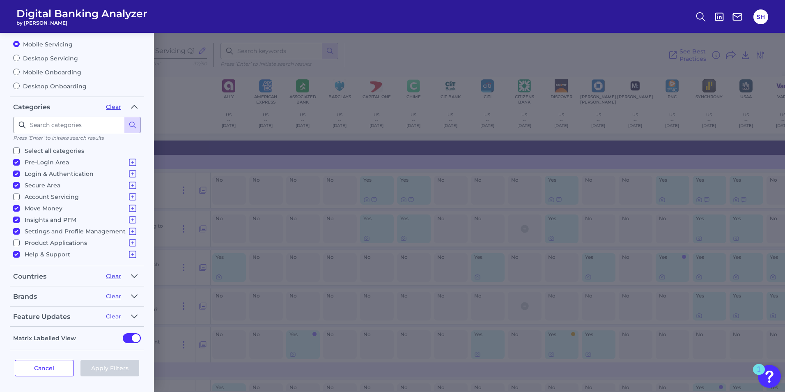
scroll to position [49, 0]
click at [134, 316] on icon "button" at bounding box center [134, 316] width 7 height 10
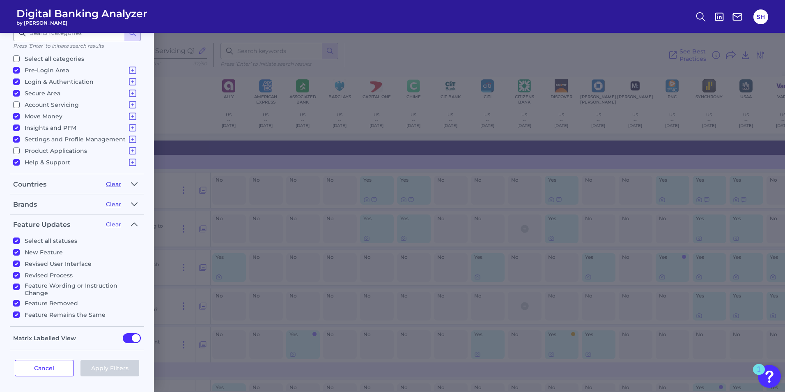
scroll to position [141, 0]
click at [52, 378] on div "Cancel Apply Filters" at bounding box center [77, 367] width 134 height 36
click at [46, 370] on button "Cancel" at bounding box center [44, 367] width 59 height 16
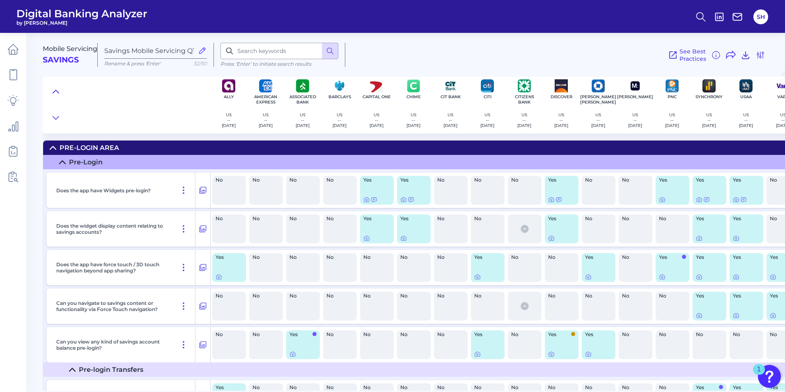
click at [57, 88] on icon at bounding box center [56, 92] width 7 height 8
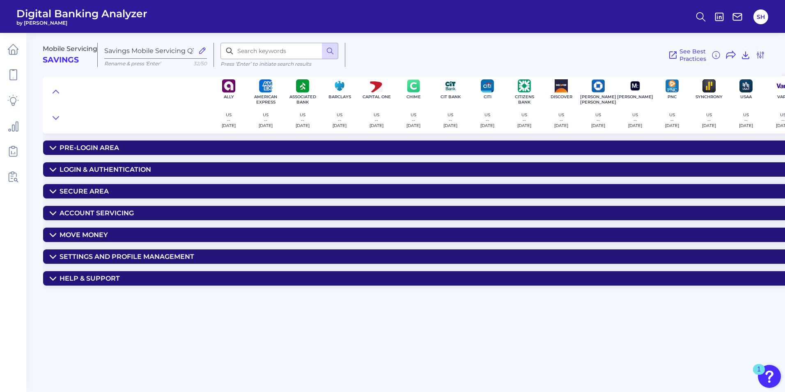
scroll to position [0, 0]
click at [83, 211] on div "Account Servicing" at bounding box center [97, 213] width 74 height 8
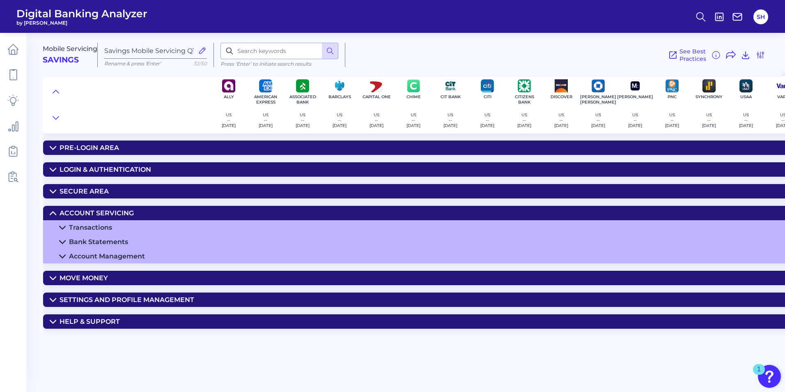
click at [88, 226] on div "Transactions" at bounding box center [90, 227] width 43 height 8
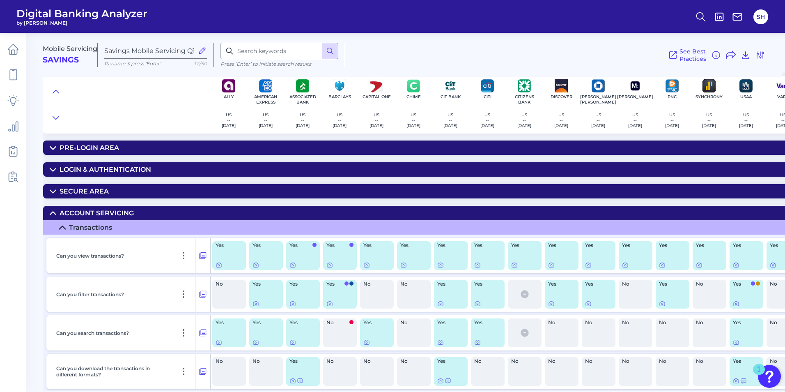
click at [67, 187] on summary "Secure Area" at bounding box center [422, 191] width 759 height 14
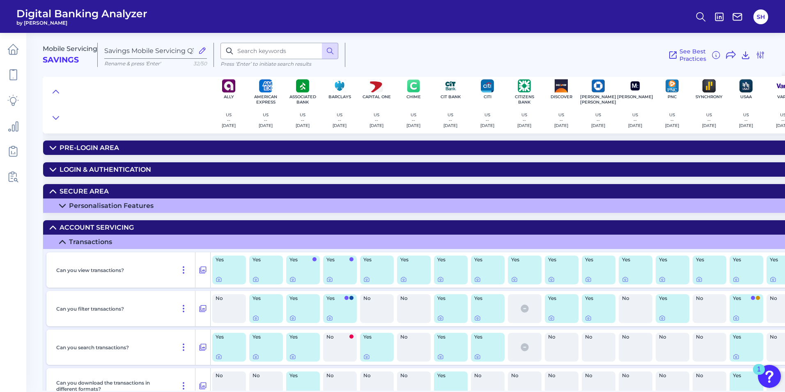
click at [59, 200] on summary "Personalisation Features" at bounding box center [422, 205] width 759 height 14
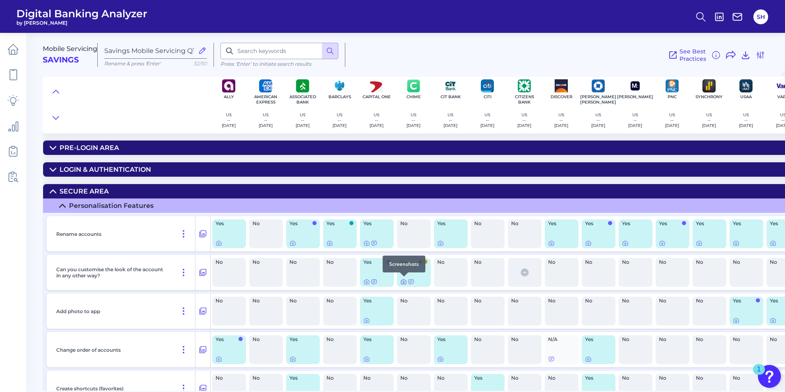
click at [403, 281] on icon at bounding box center [404, 282] width 2 height 2
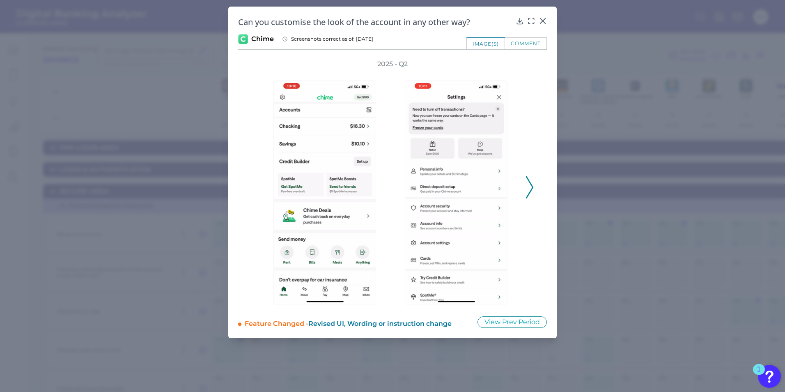
click at [527, 192] on icon at bounding box center [529, 187] width 7 height 22
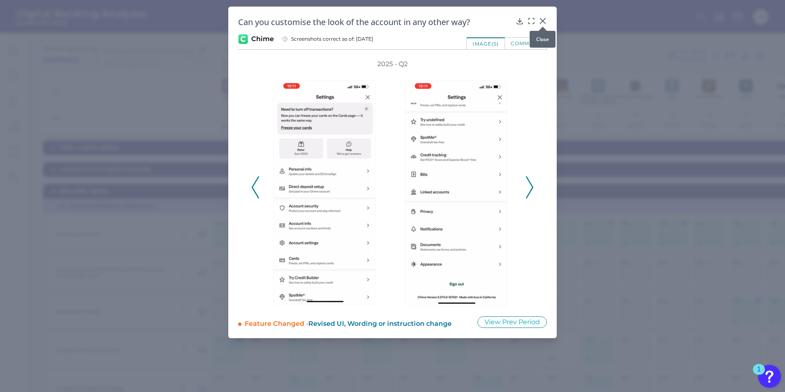
click at [543, 19] on icon at bounding box center [543, 21] width 8 height 8
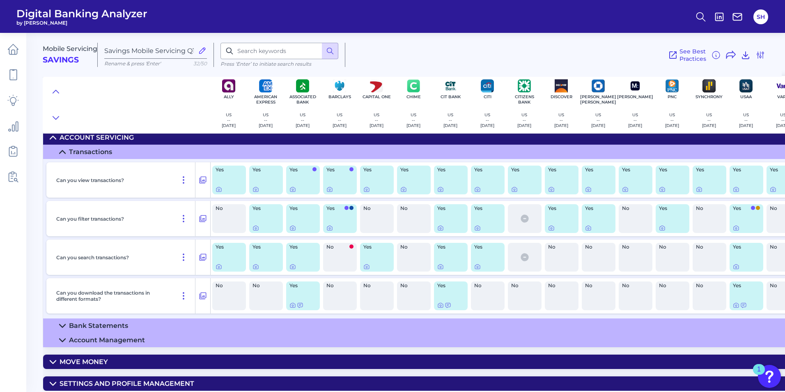
scroll to position [370, 0]
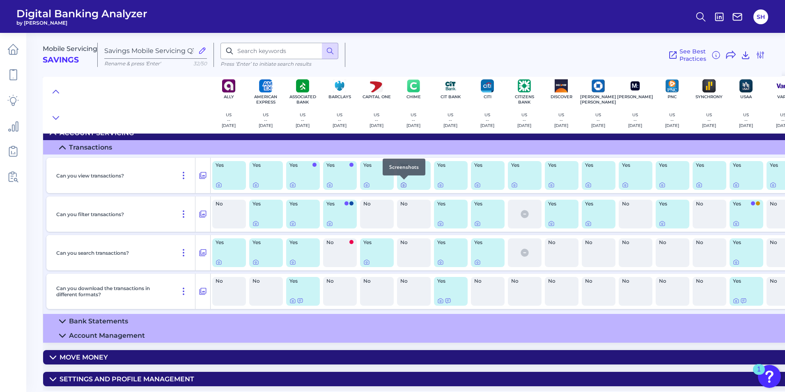
click at [403, 186] on icon at bounding box center [404, 185] width 7 height 7
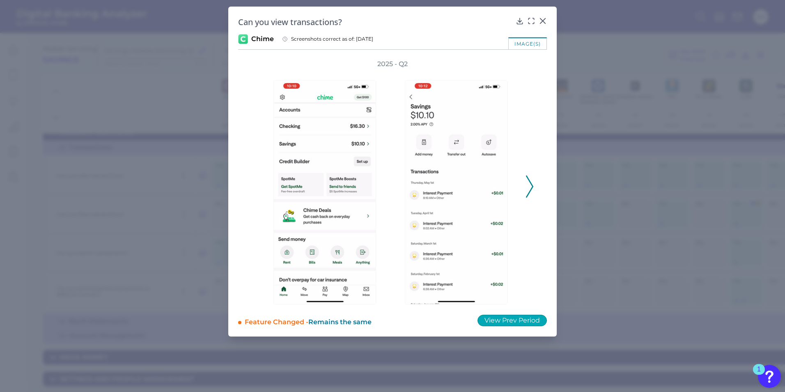
click at [497, 318] on button "View Prev Period" at bounding box center [512, 321] width 69 height 12
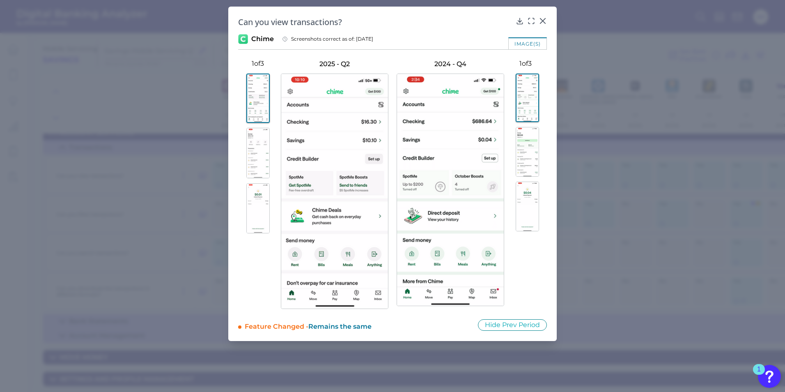
click at [534, 145] on img at bounding box center [527, 152] width 23 height 50
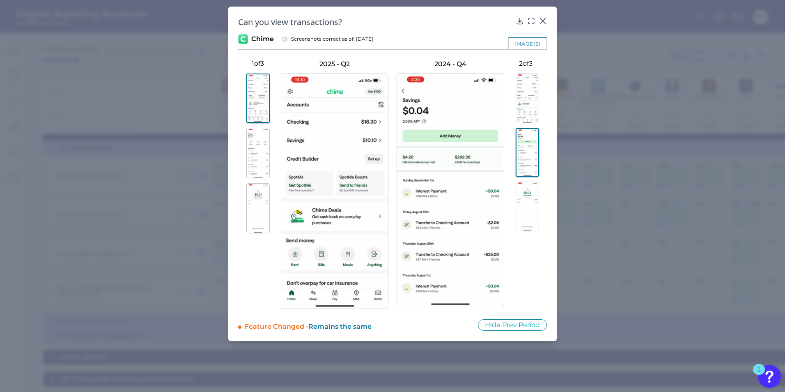
click at [257, 207] on img at bounding box center [257, 208] width 23 height 51
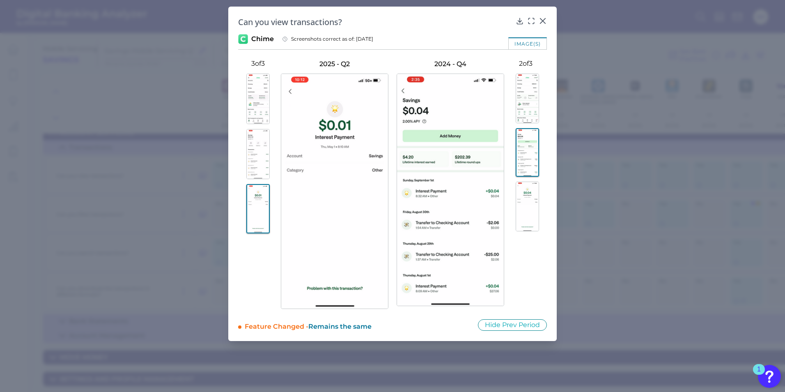
click at [529, 206] on img at bounding box center [527, 207] width 23 height 50
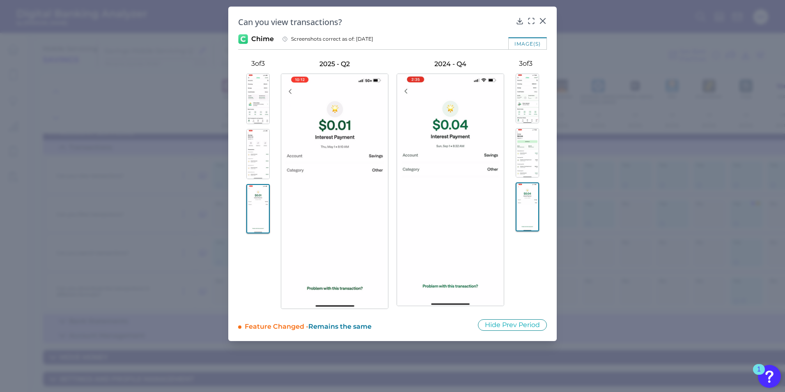
click at [250, 152] on img at bounding box center [257, 154] width 23 height 51
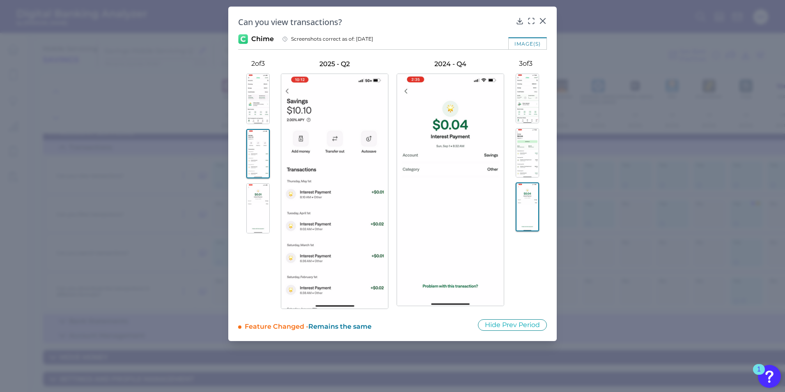
click at [532, 154] on img at bounding box center [527, 153] width 23 height 50
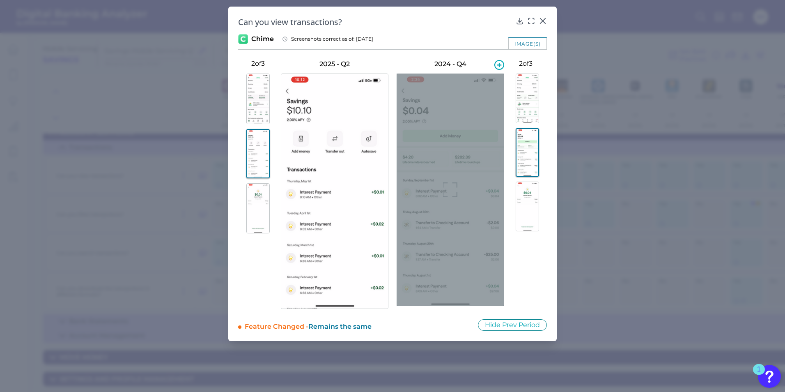
click at [462, 167] on div at bounding box center [451, 190] width 108 height 233
drag, startPoint x: 495, startPoint y: 164, endPoint x: 472, endPoint y: 200, distance: 42.5
click at [472, 200] on div at bounding box center [451, 190] width 108 height 233
click at [474, 197] on div at bounding box center [451, 190] width 108 height 233
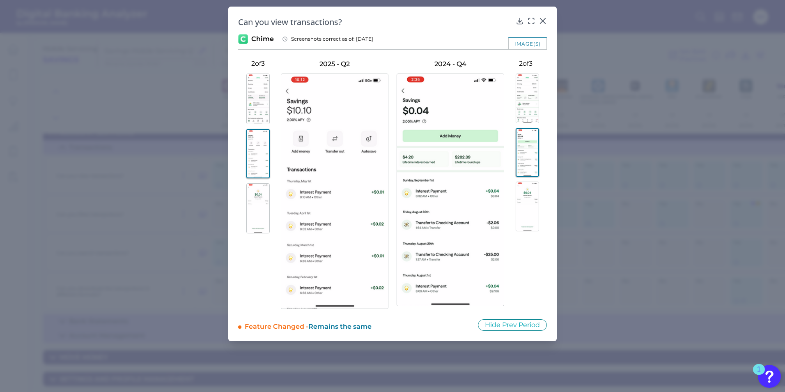
click at [537, 278] on div at bounding box center [525, 185] width 43 height 232
click at [537, 21] on div "Can you view transactions?" at bounding box center [392, 21] width 309 height 11
click at [544, 21] on icon at bounding box center [543, 20] width 5 height 5
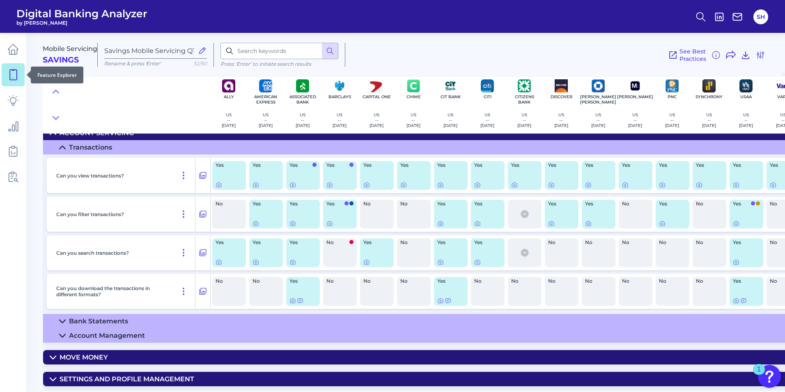
click at [19, 75] on link at bounding box center [13, 74] width 23 height 23
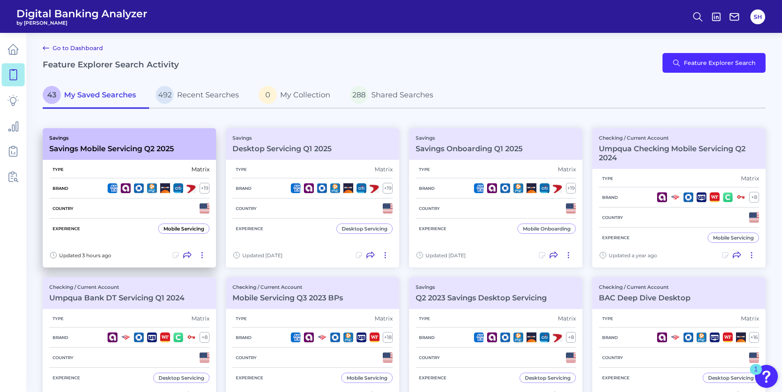
click at [110, 150] on h3 "Savings Mobile Servicing Q2 2025" at bounding box center [111, 148] width 125 height 9
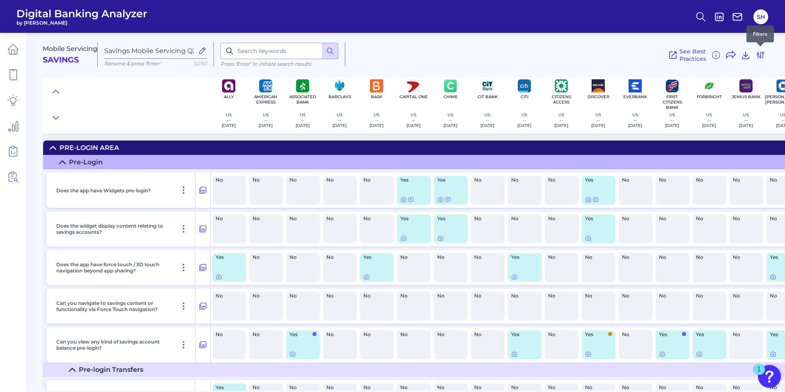
click at [762, 57] on icon at bounding box center [761, 55] width 7 height 7
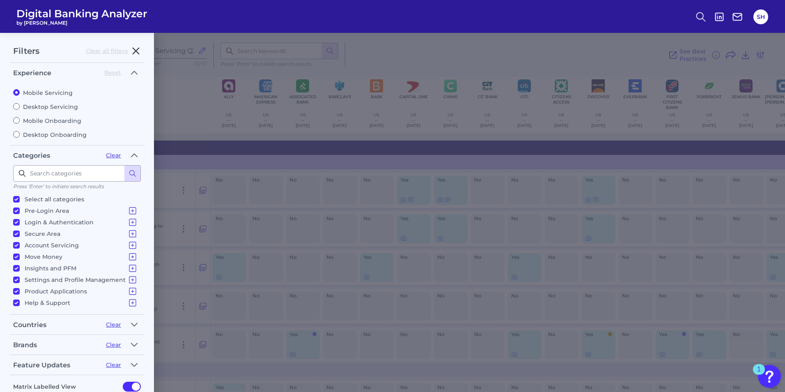
click at [136, 48] on icon "button" at bounding box center [136, 51] width 10 height 10
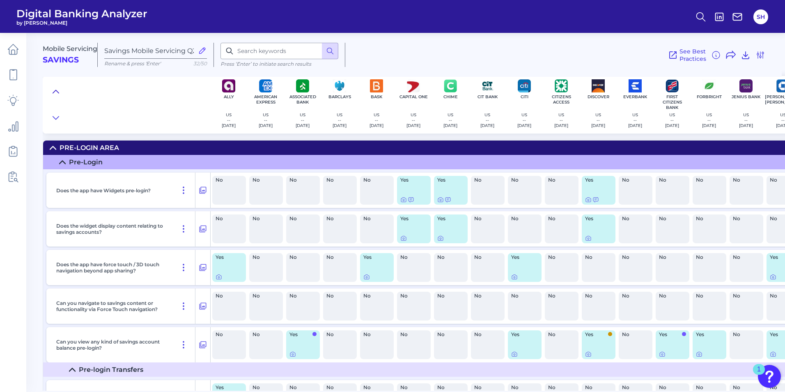
click at [53, 90] on icon at bounding box center [56, 92] width 7 height 8
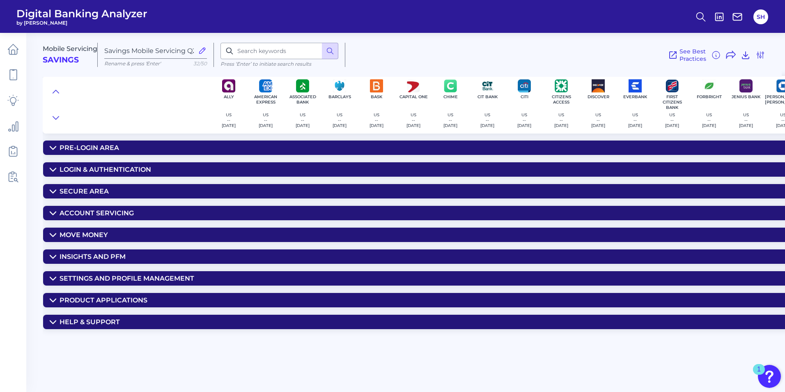
click at [79, 211] on div "Account Servicing" at bounding box center [97, 213] width 74 height 8
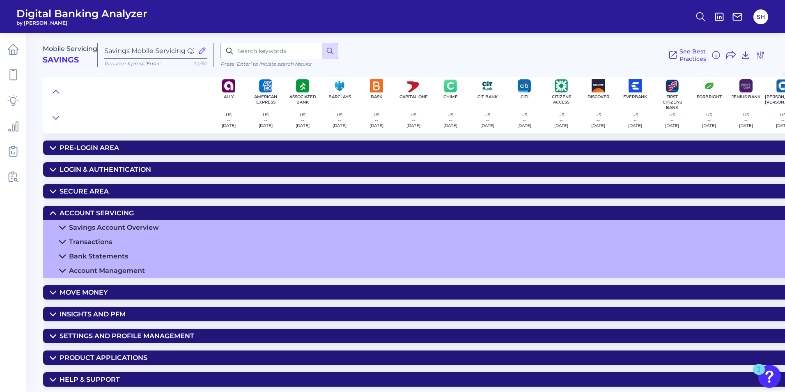
click at [126, 224] on div "Savings Account Overview" at bounding box center [114, 227] width 90 height 8
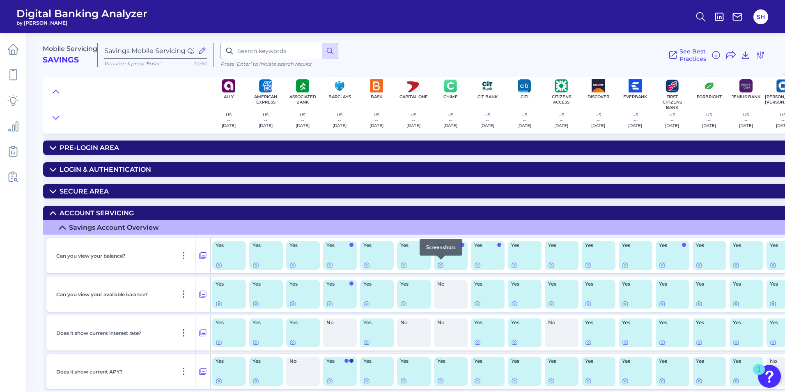
click at [441, 267] on icon at bounding box center [441, 265] width 7 height 7
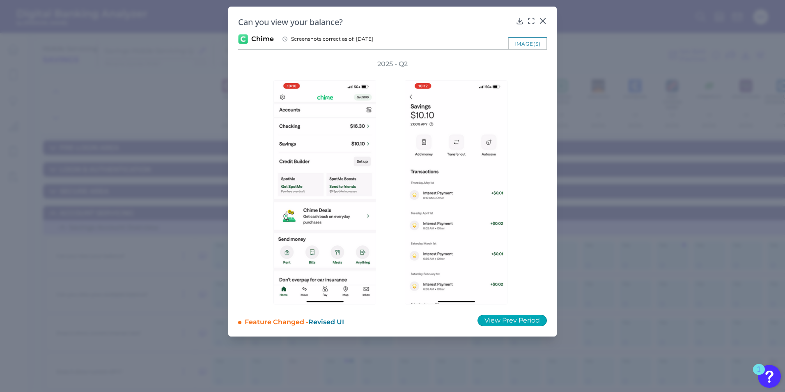
click at [532, 320] on button "View Prev Period" at bounding box center [512, 321] width 69 height 12
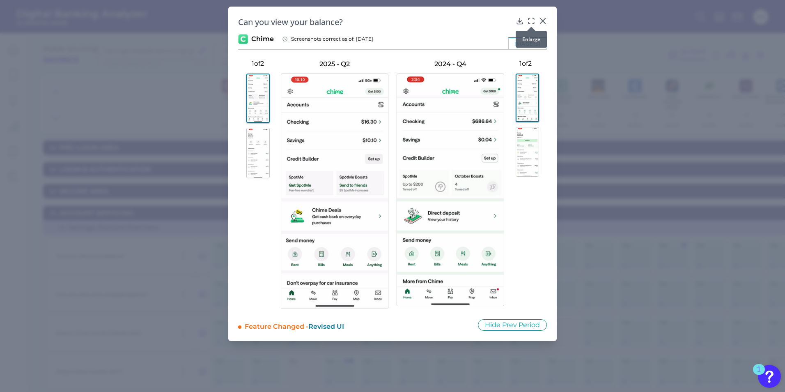
click at [533, 19] on icon at bounding box center [531, 21] width 8 height 8
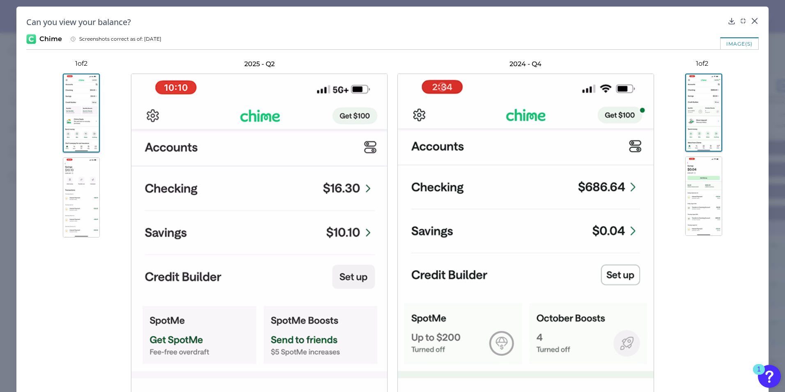
scroll to position [123, 0]
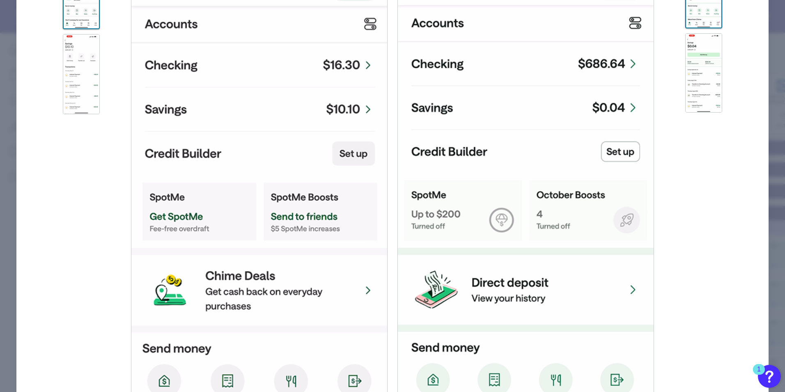
click at [694, 88] on img at bounding box center [704, 72] width 37 height 79
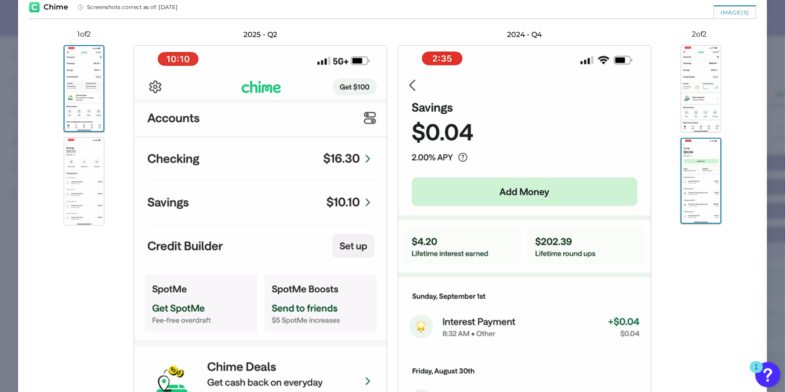
scroll to position [32, 0]
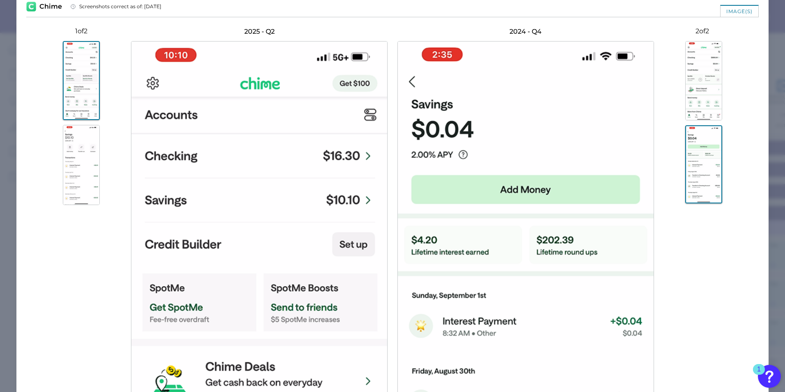
drag, startPoint x: 758, startPoint y: 0, endPoint x: 544, endPoint y: 9, distance: 214.2
click at [544, 9] on div "image(s)" at bounding box center [392, 11] width 733 height 12
click at [694, 172] on img at bounding box center [704, 164] width 37 height 78
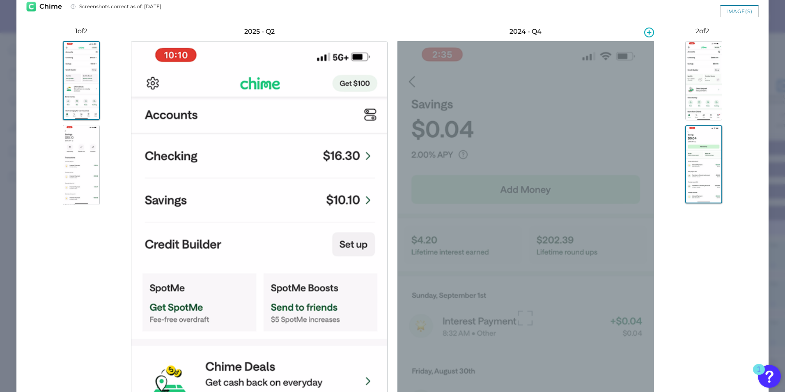
drag, startPoint x: 583, startPoint y: 102, endPoint x: 697, endPoint y: 349, distance: 272.6
click at [697, 349] on div at bounding box center [702, 311] width 97 height 550
drag, startPoint x: 486, startPoint y: 265, endPoint x: 644, endPoint y: 303, distance: 162.4
click at [644, 303] on div at bounding box center [526, 318] width 257 height 554
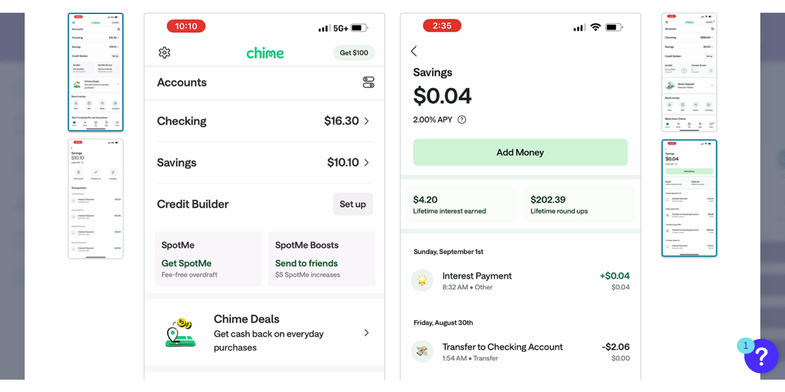
scroll to position [0, 0]
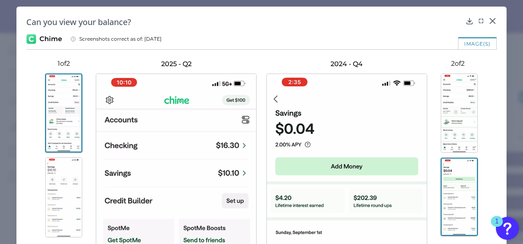
click at [452, 182] on img at bounding box center [458, 197] width 37 height 78
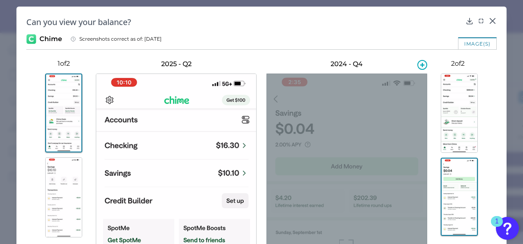
click at [345, 153] on div at bounding box center [346, 247] width 161 height 346
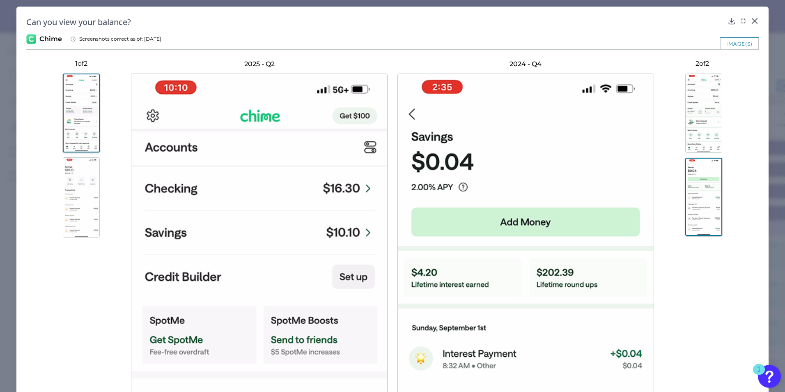
drag, startPoint x: 489, startPoint y: 150, endPoint x: 705, endPoint y: 296, distance: 260.5
click at [705, 296] on div at bounding box center [702, 344] width 97 height 550
click at [708, 272] on div at bounding box center [702, 344] width 97 height 550
click at [706, 185] on img at bounding box center [704, 197] width 37 height 78
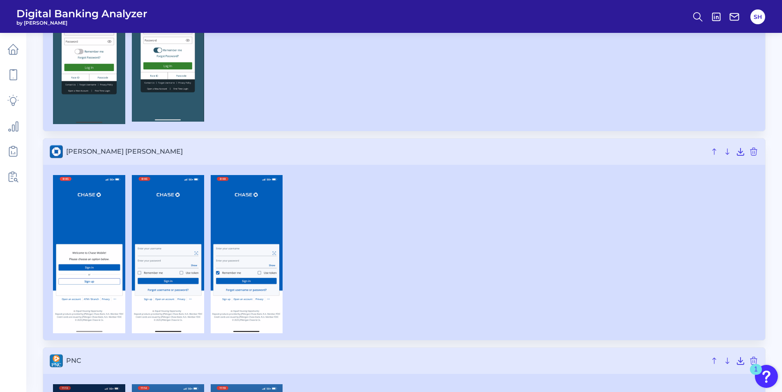
scroll to position [2180, 0]
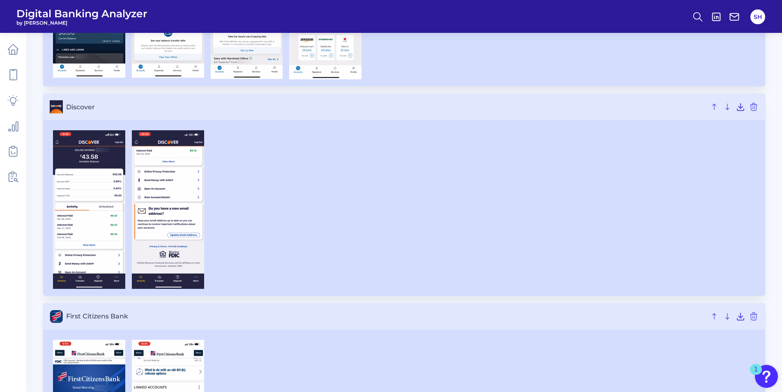
scroll to position [1520, 0]
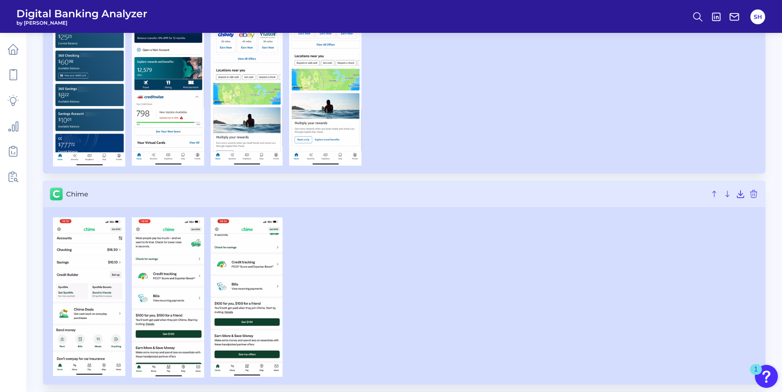
scroll to position [986, 0]
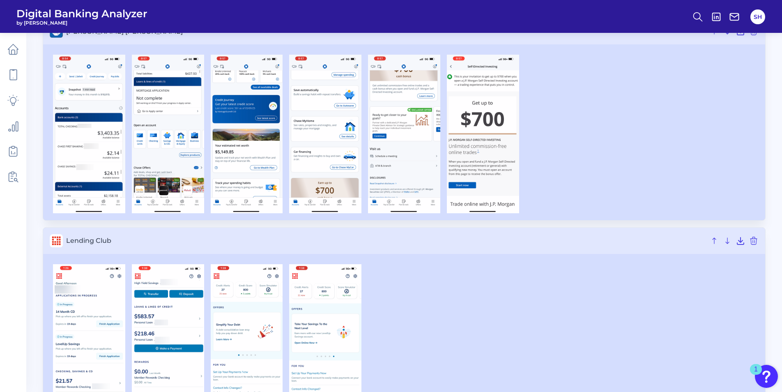
scroll to position [395, 0]
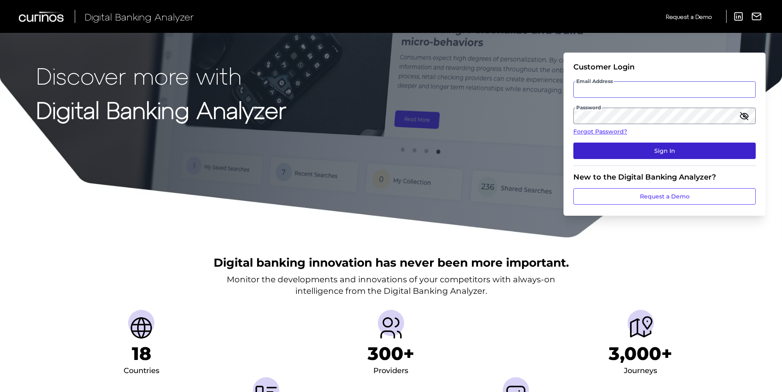
type input "[EMAIL_ADDRESS][DOMAIN_NAME]"
click at [657, 154] on button "Sign In" at bounding box center [665, 151] width 182 height 16
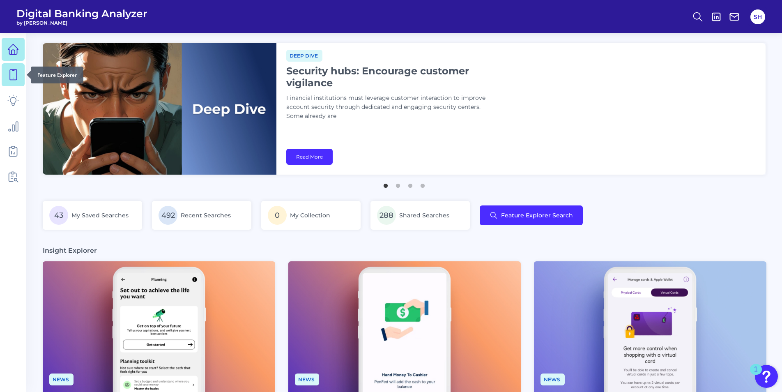
click at [12, 76] on icon at bounding box center [13, 75] width 12 height 12
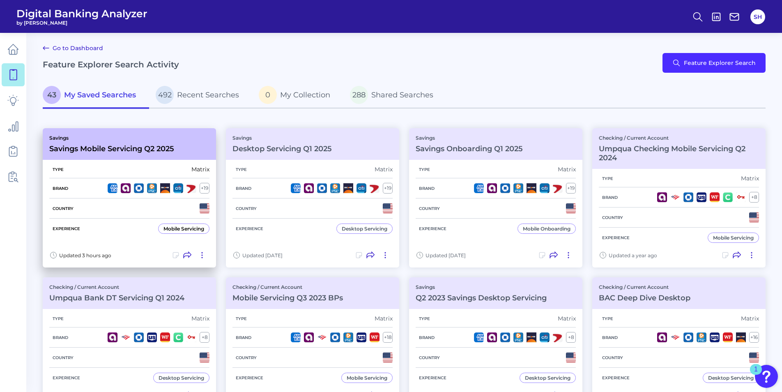
click at [124, 152] on h3 "Savings Mobile Servicing Q2 2025" at bounding box center [111, 148] width 125 height 9
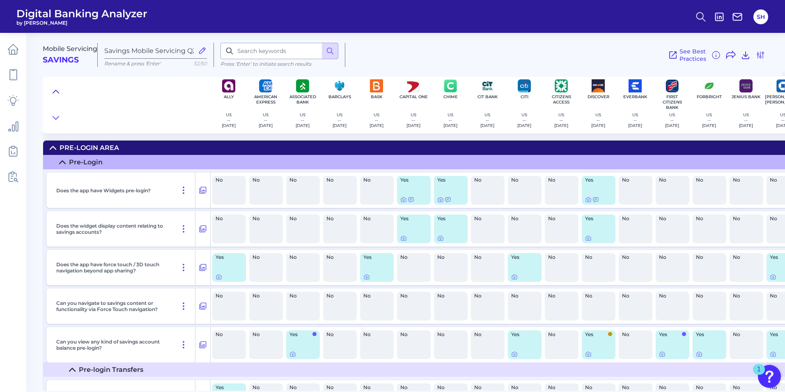
click at [55, 90] on icon at bounding box center [56, 92] width 7 height 8
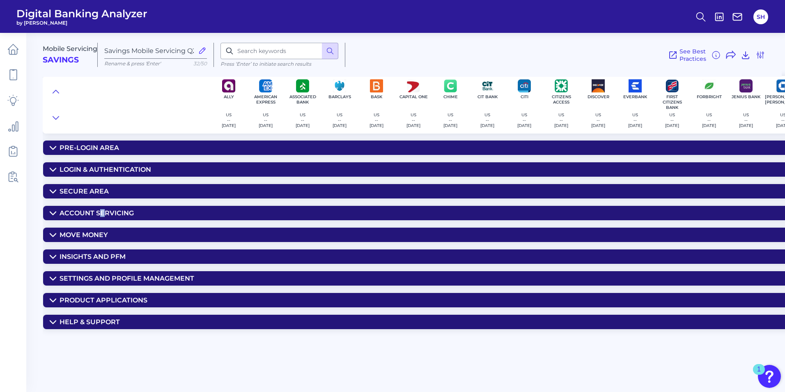
click at [103, 214] on div "Account Servicing" at bounding box center [97, 213] width 74 height 8
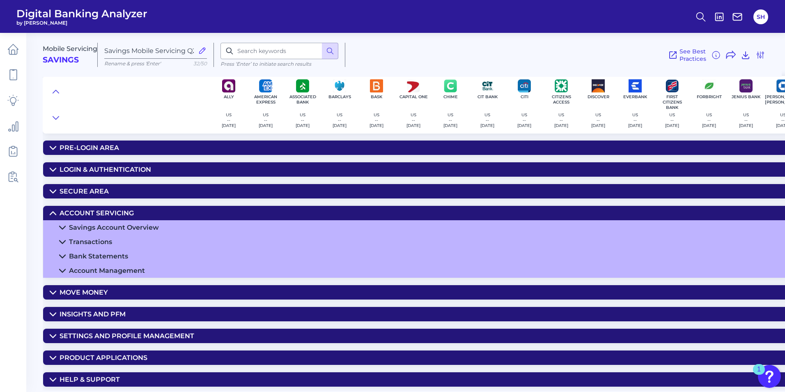
drag, startPoint x: 103, startPoint y: 214, endPoint x: 97, endPoint y: 228, distance: 14.5
click at [97, 228] on div "Savings Account Overview" at bounding box center [114, 227] width 90 height 8
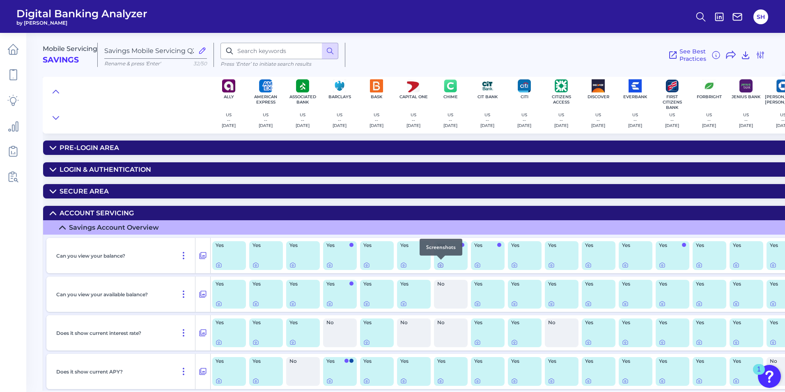
click at [439, 266] on icon at bounding box center [441, 265] width 7 height 7
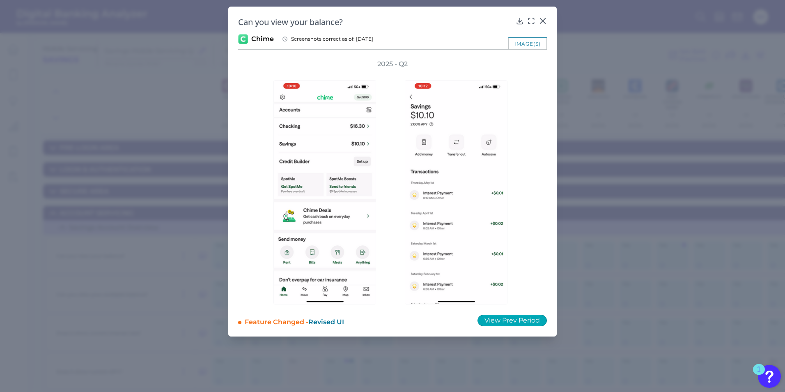
click at [514, 319] on button "View Prev Period" at bounding box center [512, 321] width 69 height 12
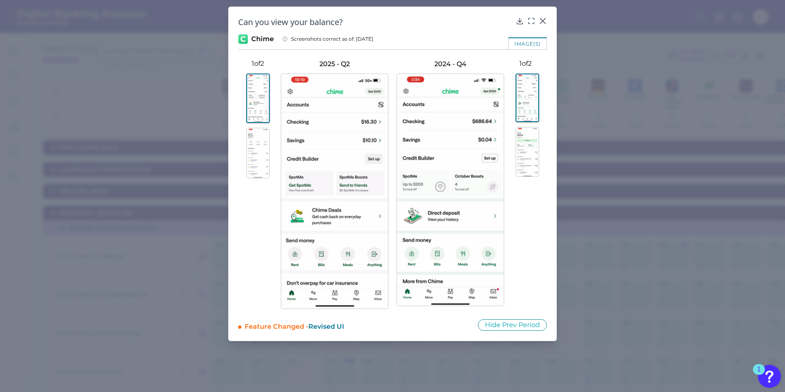
click at [528, 171] on img at bounding box center [527, 152] width 23 height 50
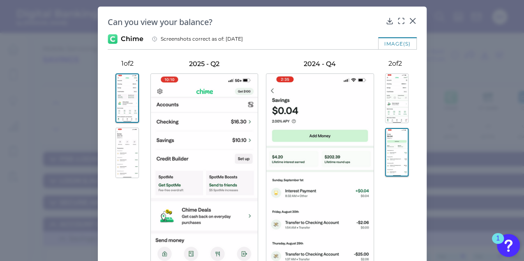
drag, startPoint x: 466, startPoint y: 21, endPoint x: 356, endPoint y: 25, distance: 110.2
click at [356, 25] on h2 "Can you view your balance?" at bounding box center [245, 21] width 274 height 11
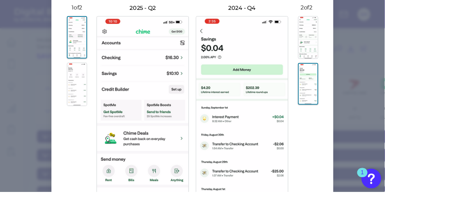
scroll to position [55, 0]
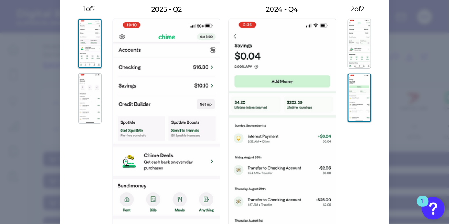
drag, startPoint x: 492, startPoint y: 0, endPoint x: 357, endPoint y: 191, distance: 234.1
click at [357, 191] on div at bounding box center [357, 130] width 43 height 232
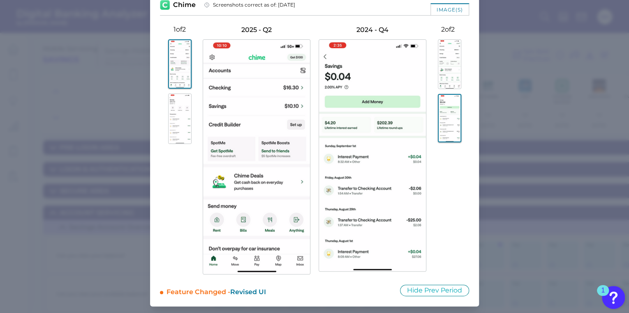
scroll to position [34, 0]
drag, startPoint x: 432, startPoint y: 0, endPoint x: 461, endPoint y: 188, distance: 189.9
click at [461, 188] on div at bounding box center [447, 151] width 43 height 232
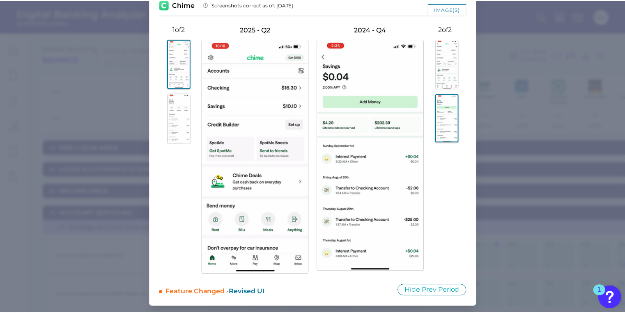
scroll to position [0, 0]
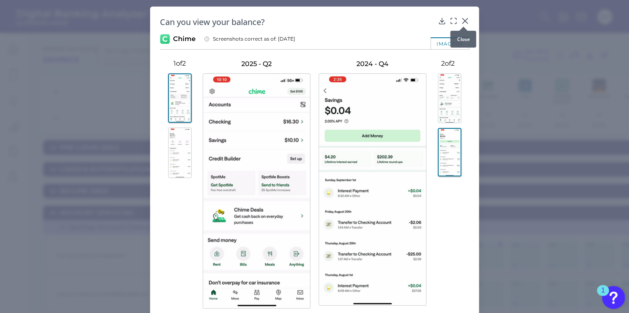
drag, startPoint x: 463, startPoint y: 21, endPoint x: 458, endPoint y: 20, distance: 4.7
click at [463, 21] on icon at bounding box center [464, 20] width 5 height 5
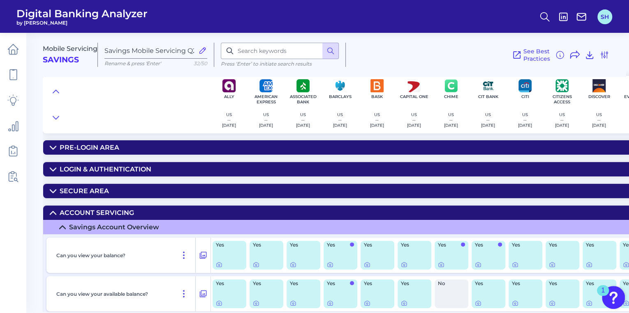
click at [600, 17] on button "SH" at bounding box center [604, 16] width 15 height 15
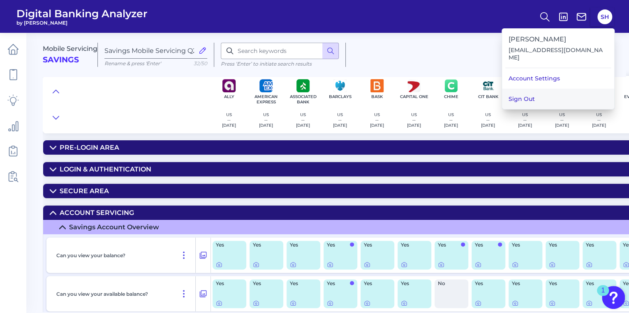
click at [530, 90] on button "Sign Out" at bounding box center [558, 99] width 112 height 21
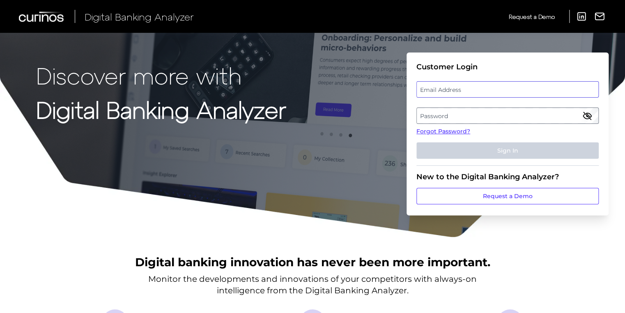
type input "[EMAIL_ADDRESS][DOMAIN_NAME]"
